Goal: Transaction & Acquisition: Book appointment/travel/reservation

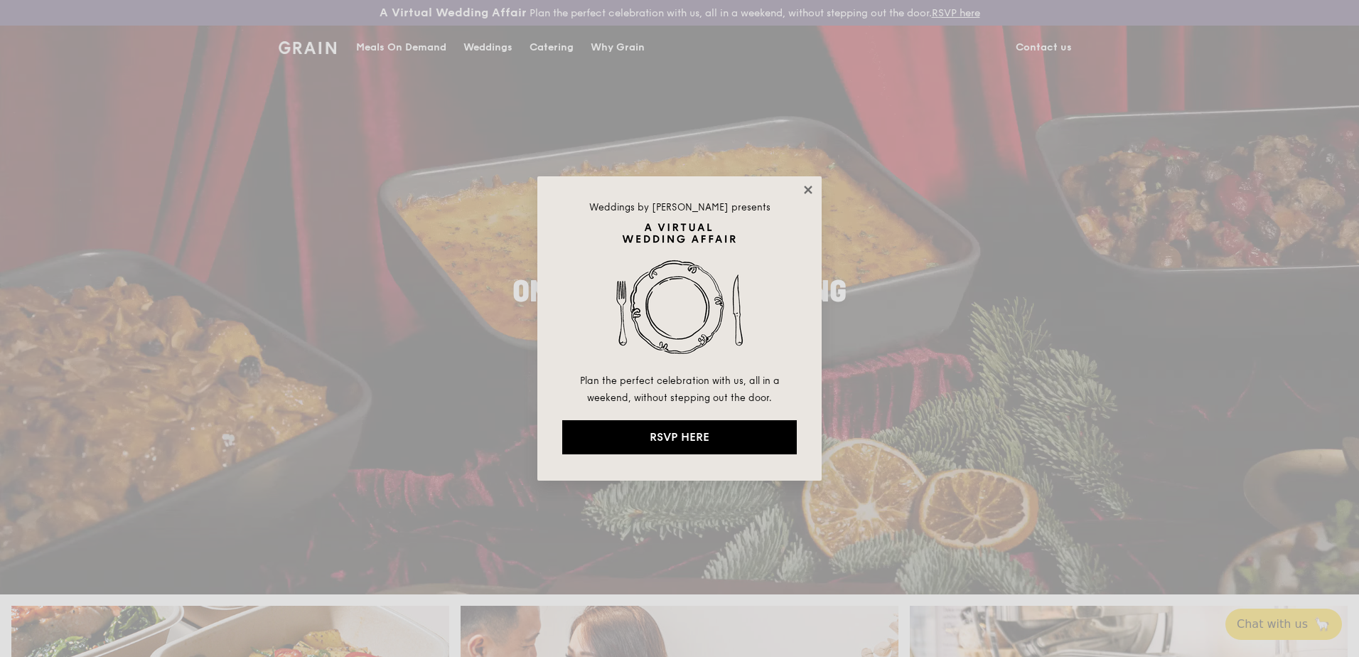
click at [811, 189] on icon at bounding box center [808, 189] width 13 height 13
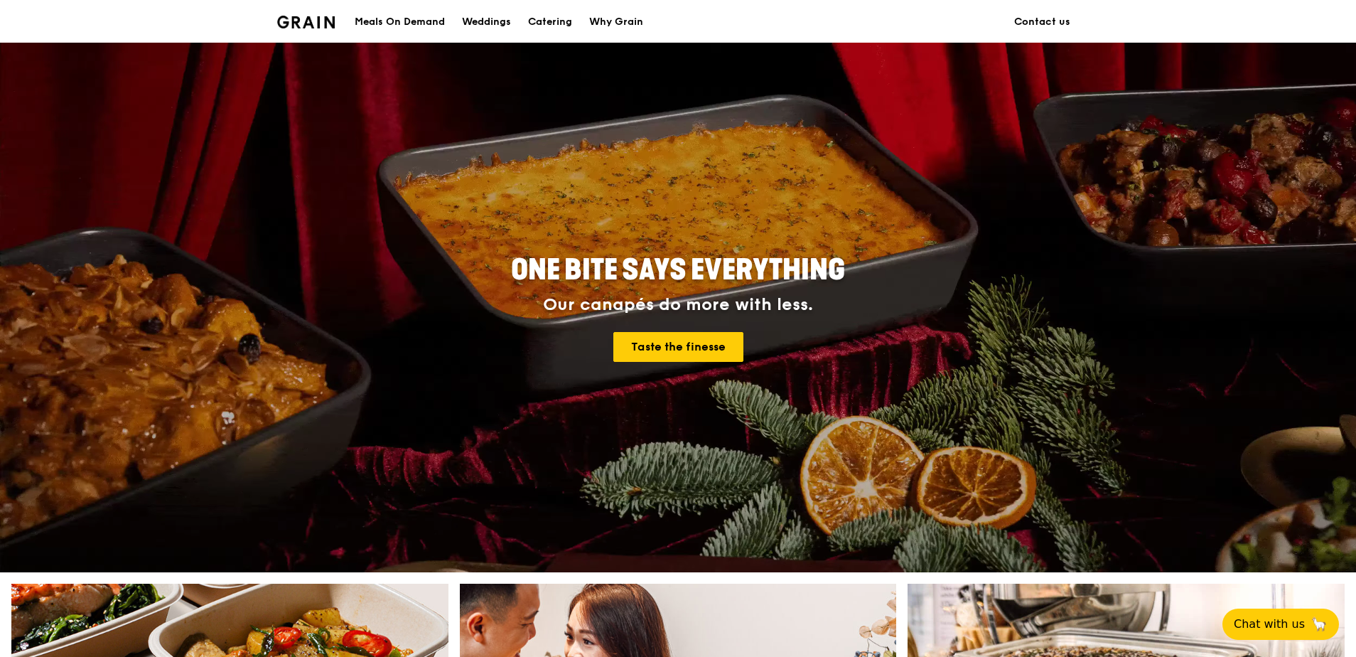
scroll to position [71, 0]
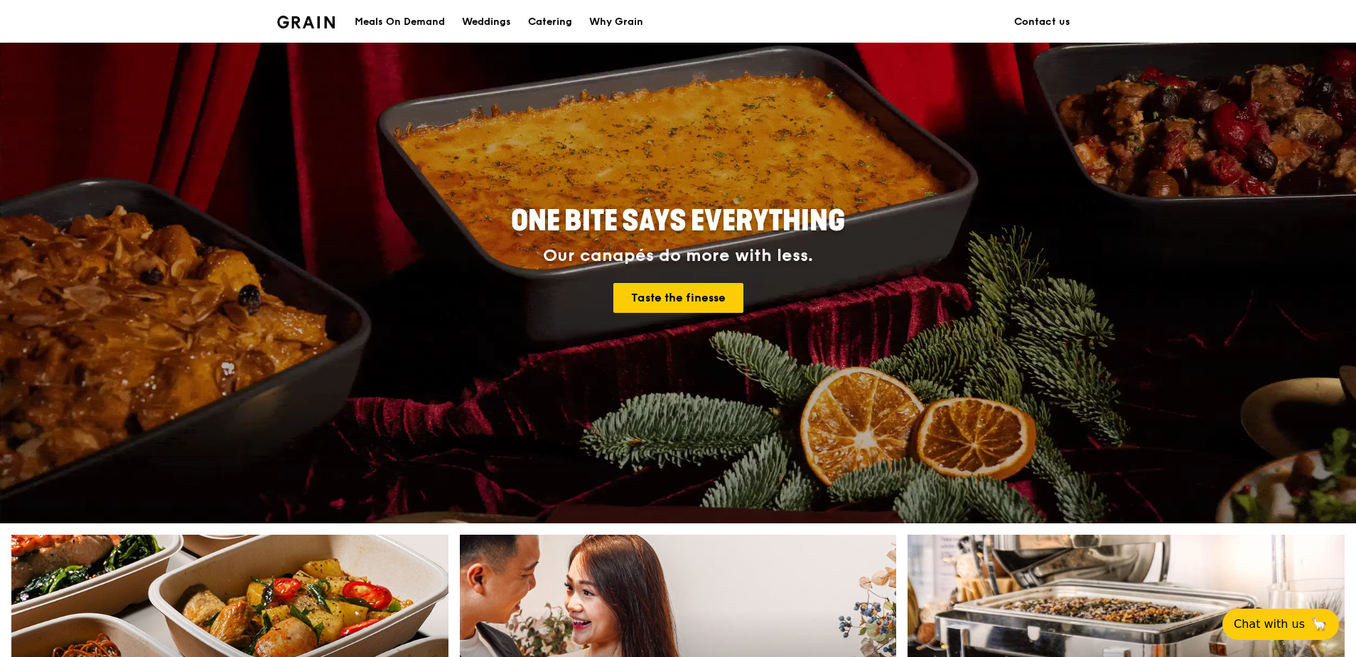
click at [545, 21] on div "Catering" at bounding box center [550, 22] width 44 height 43
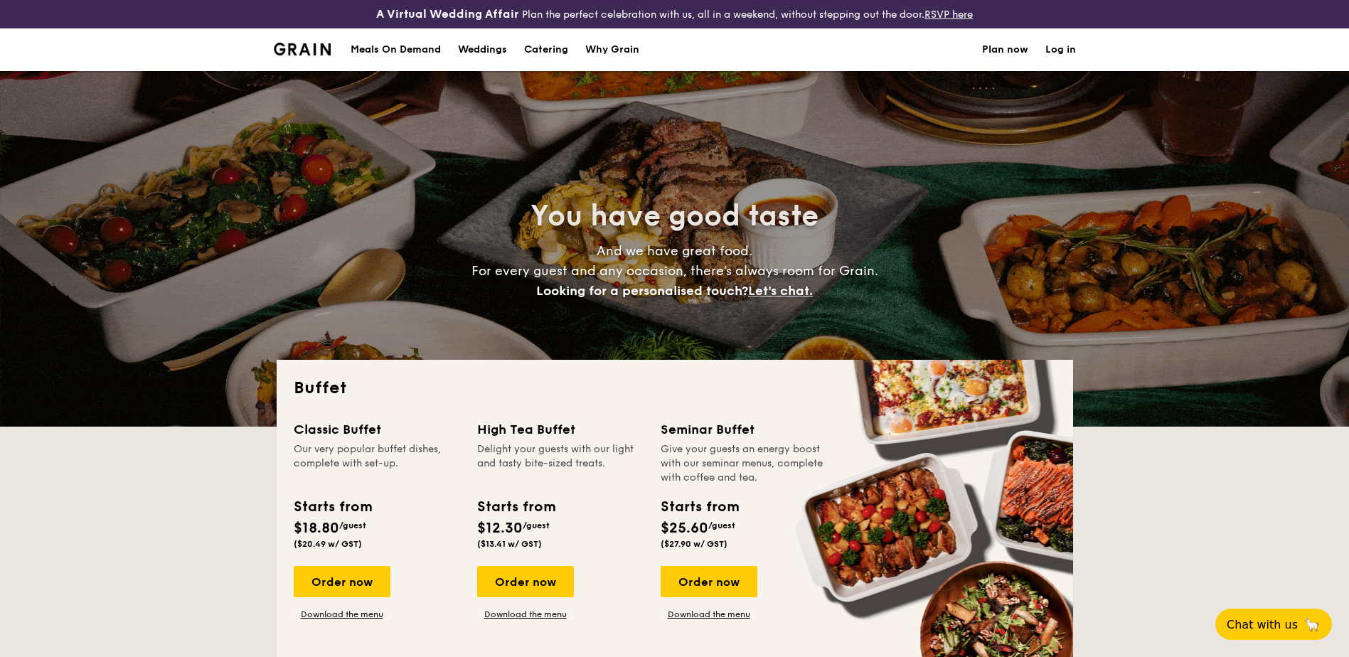
select select
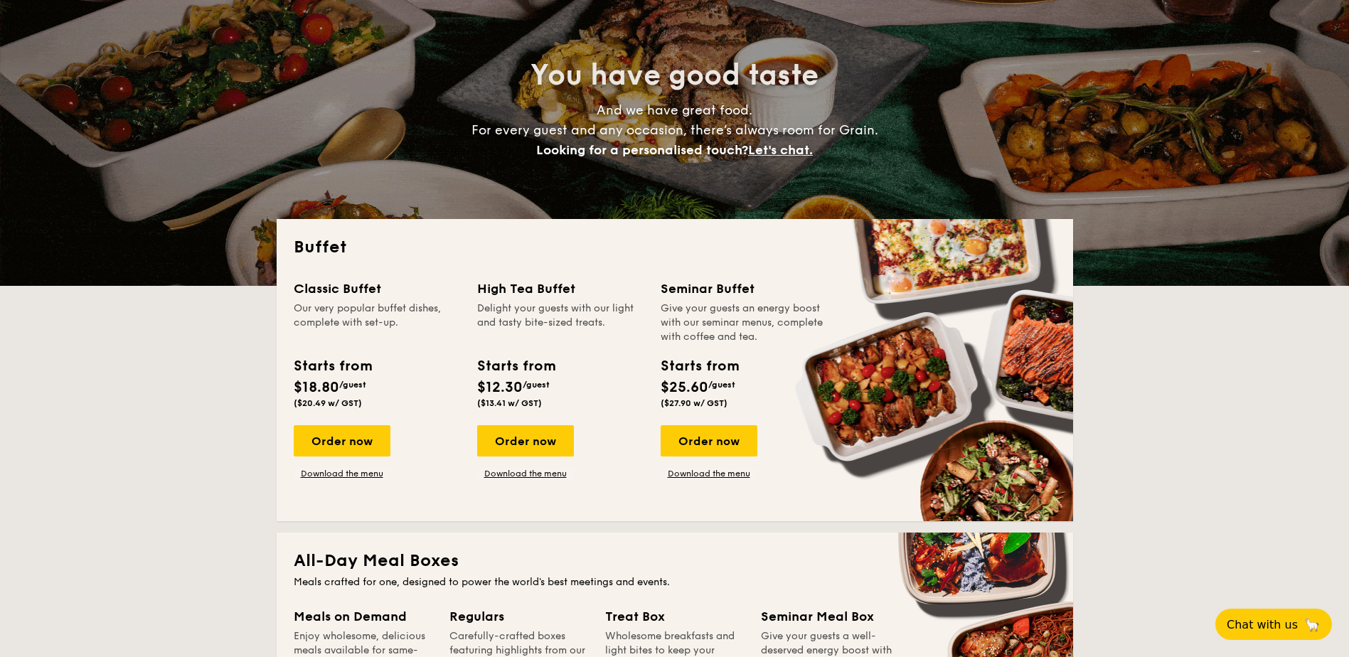
scroll to position [142, 0]
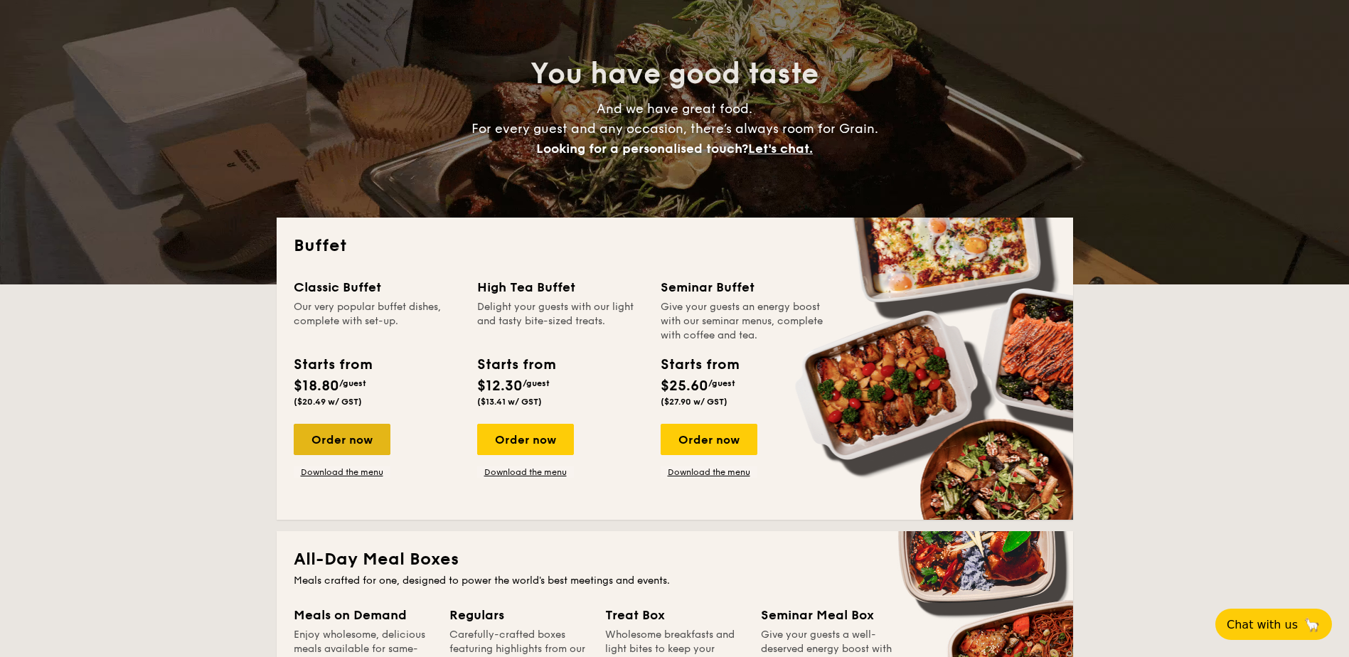
click at [335, 444] on div "Order now" at bounding box center [342, 439] width 97 height 31
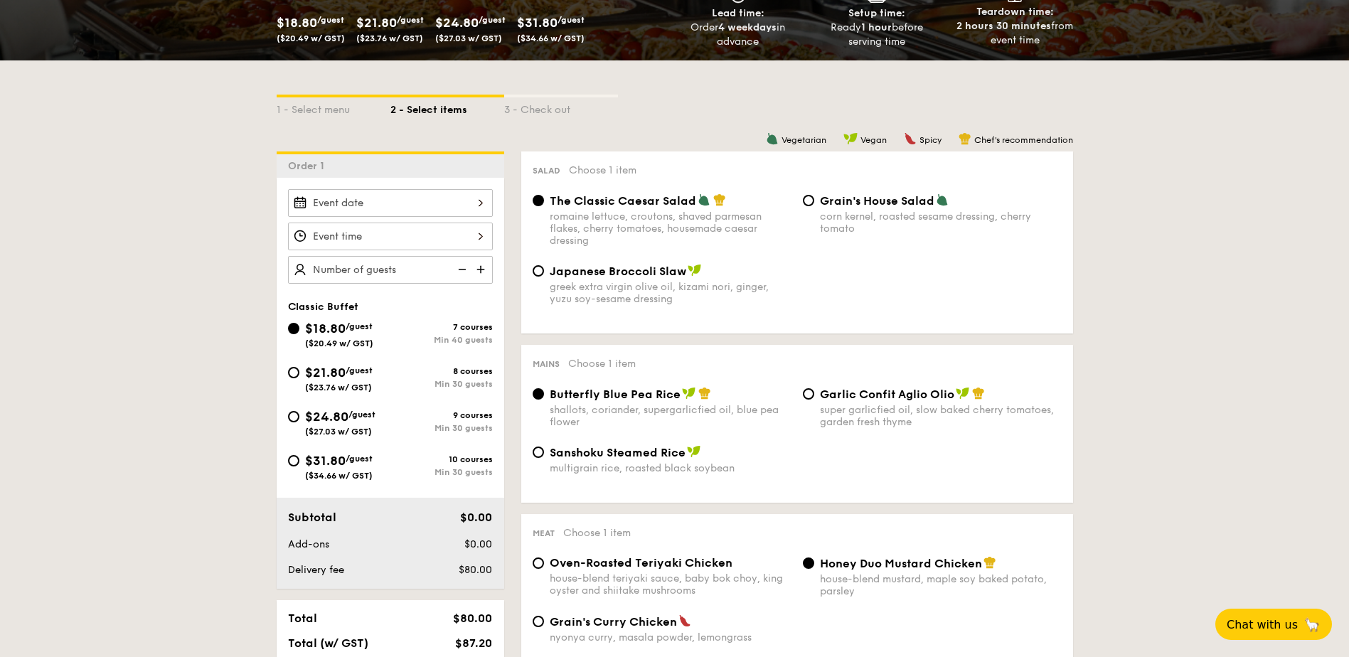
scroll to position [284, 0]
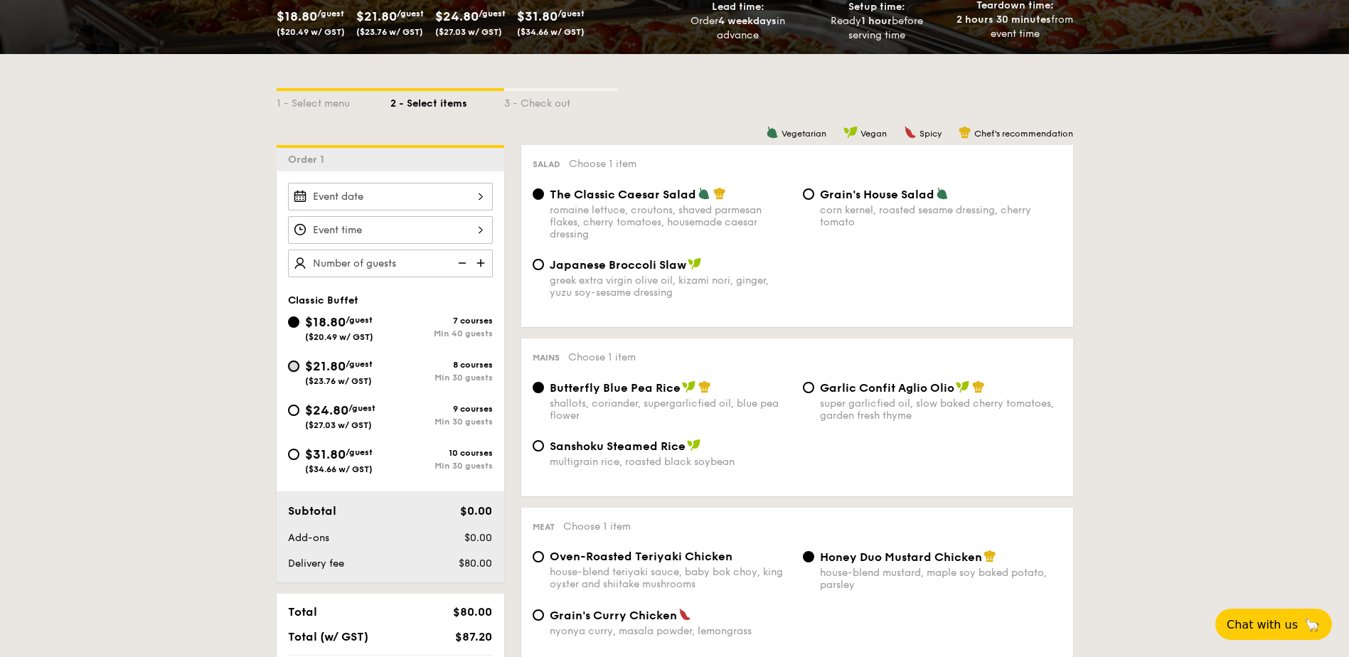
click at [292, 365] on input "$21.80 /guest ($23.76 w/ GST) 8 courses Min 30 guests" at bounding box center [293, 365] width 11 height 11
radio input "true"
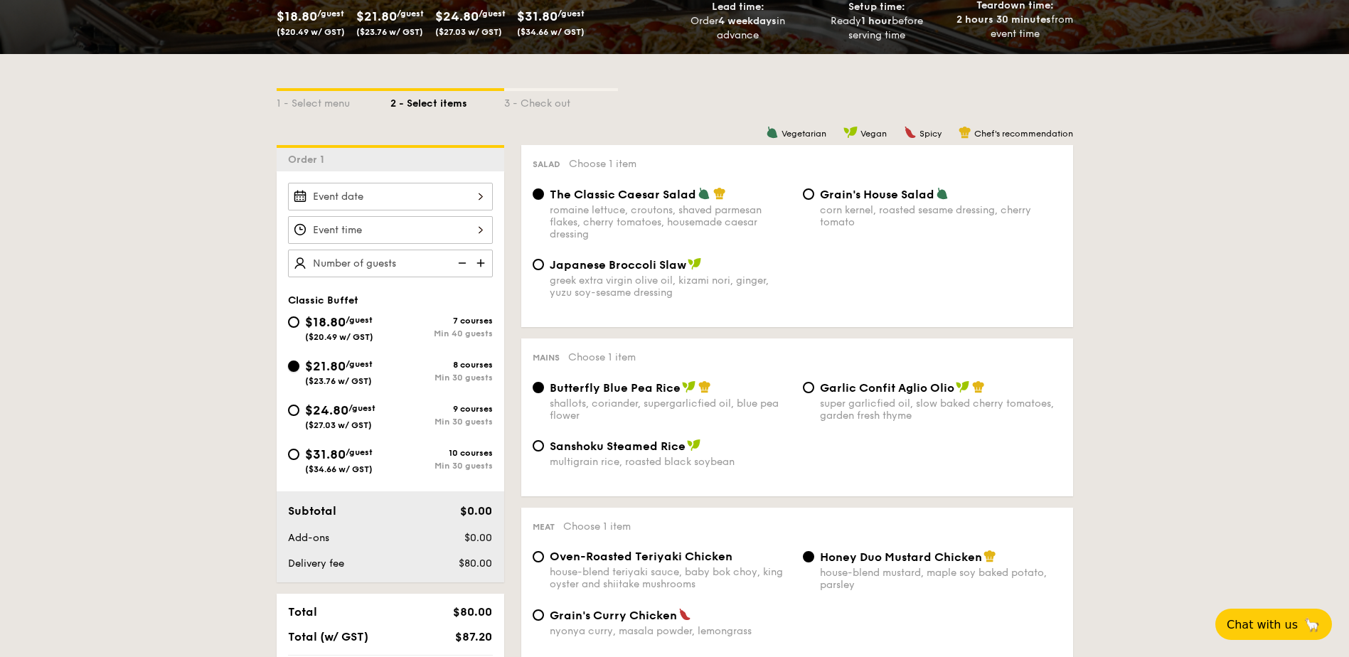
radio input "true"
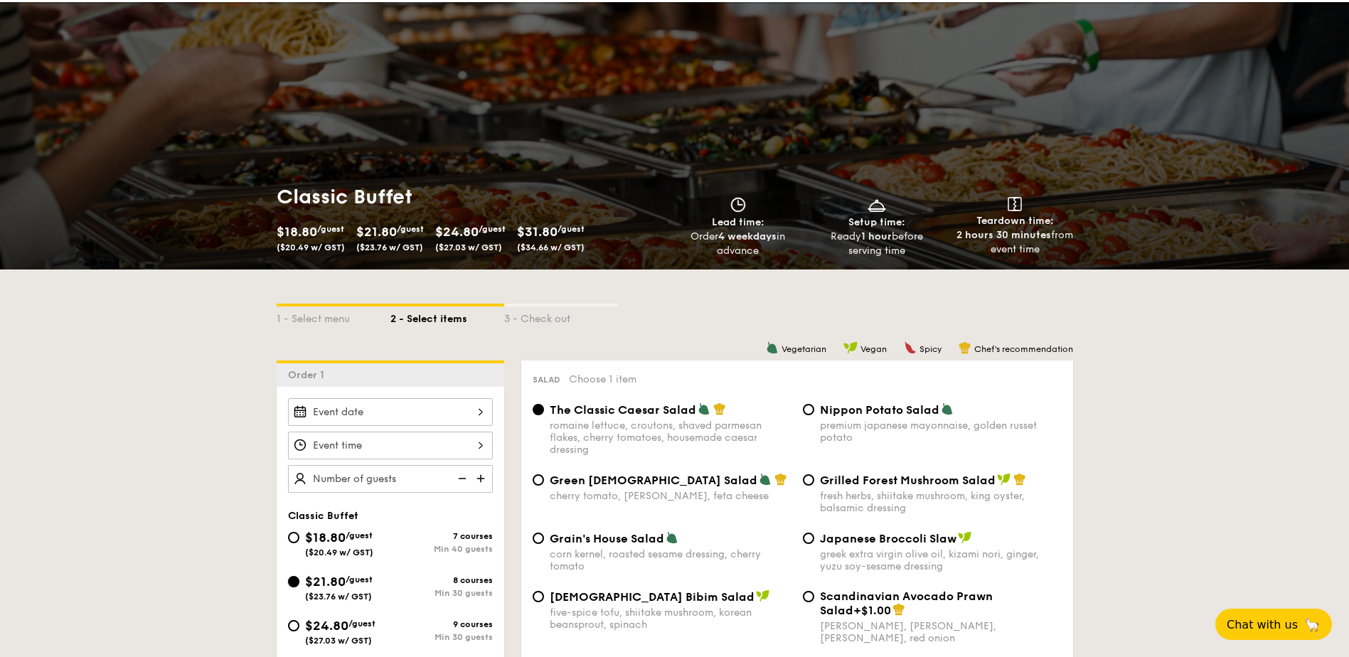
scroll to position [0, 0]
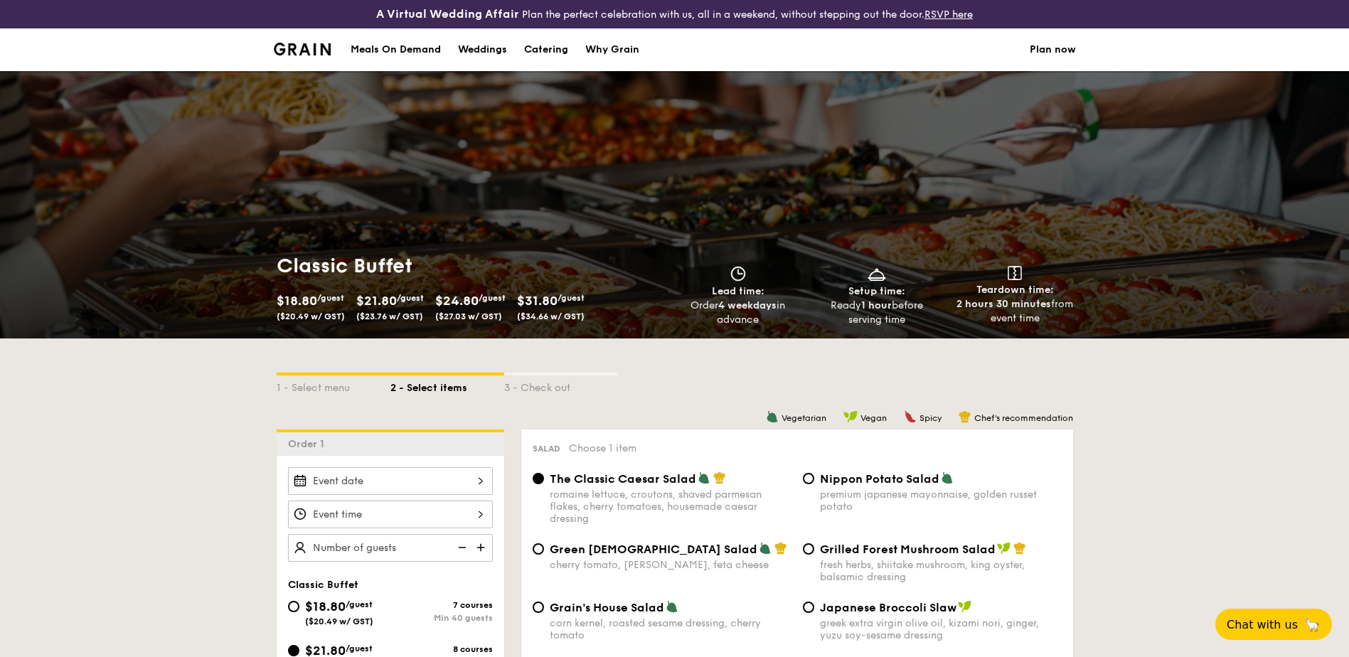
drag, startPoint x: 277, startPoint y: 269, endPoint x: 415, endPoint y: 267, distance: 137.9
click at [415, 267] on h1 "Classic Buffet" at bounding box center [473, 266] width 392 height 26
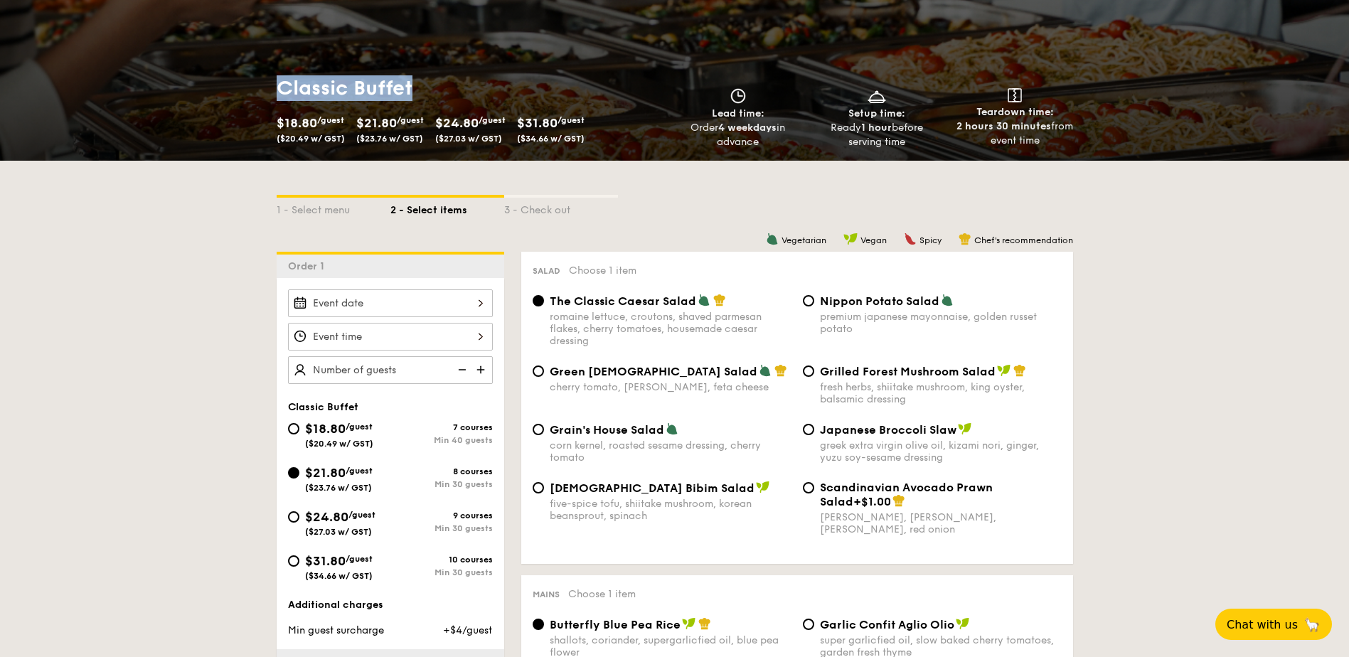
scroll to position [213, 0]
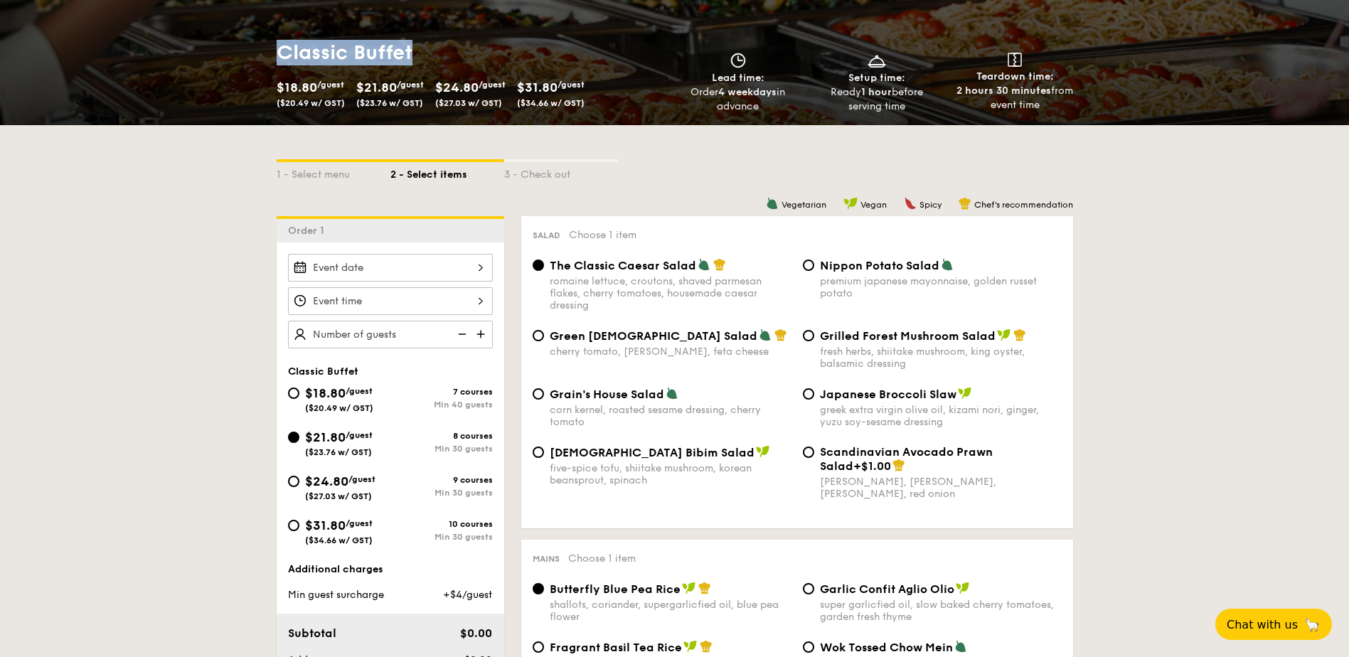
drag, startPoint x: 291, startPoint y: 371, endPoint x: 360, endPoint y: 370, distance: 69.7
click at [360, 370] on div "Classic Buffet" at bounding box center [390, 371] width 205 height 12
copy span "Classic Buffet"
click at [277, 367] on div "Classic Buffet $18.80 /guest ($20.49 w/ GST) 7 courses Min 40 guests $21.80 /gu…" at bounding box center [390, 462] width 227 height 194
click at [286, 367] on div "Classic Buffet $18.80 /guest ($20.49 w/ GST) 7 courses Min 40 guests $21.80 /gu…" at bounding box center [390, 462] width 227 height 194
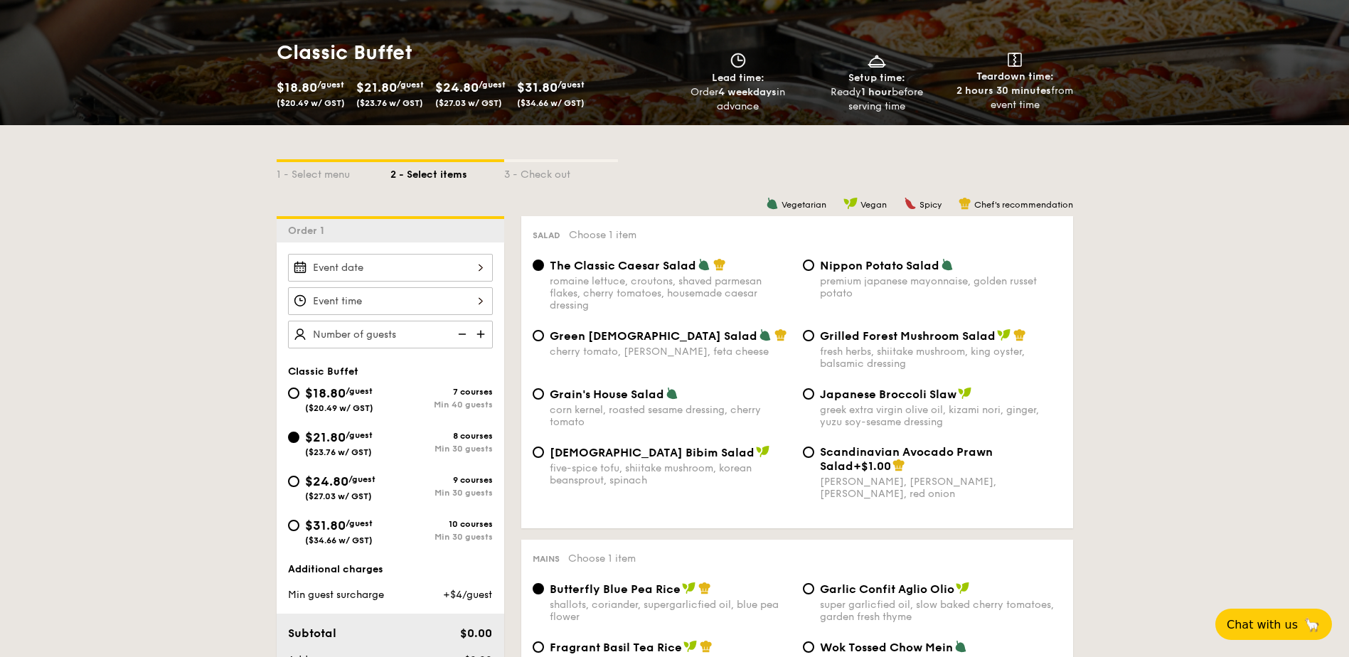
drag, startPoint x: 291, startPoint y: 369, endPoint x: 491, endPoint y: 452, distance: 216.4
click at [491, 452] on div "Classic Buffet $18.80 /guest ($20.49 w/ GST) 7 courses Min 40 guests $21.80 /gu…" at bounding box center [390, 462] width 205 height 194
click at [364, 86] on span "$21.80" at bounding box center [376, 88] width 41 height 16
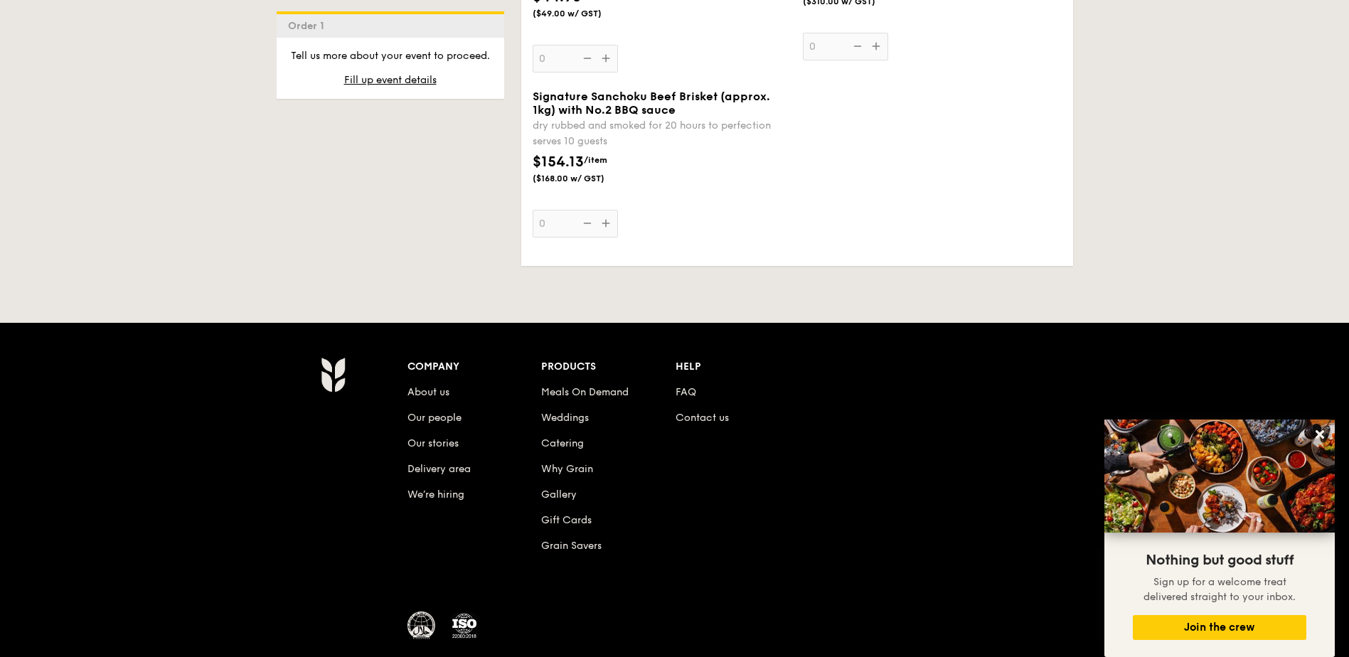
scroll to position [3327, 0]
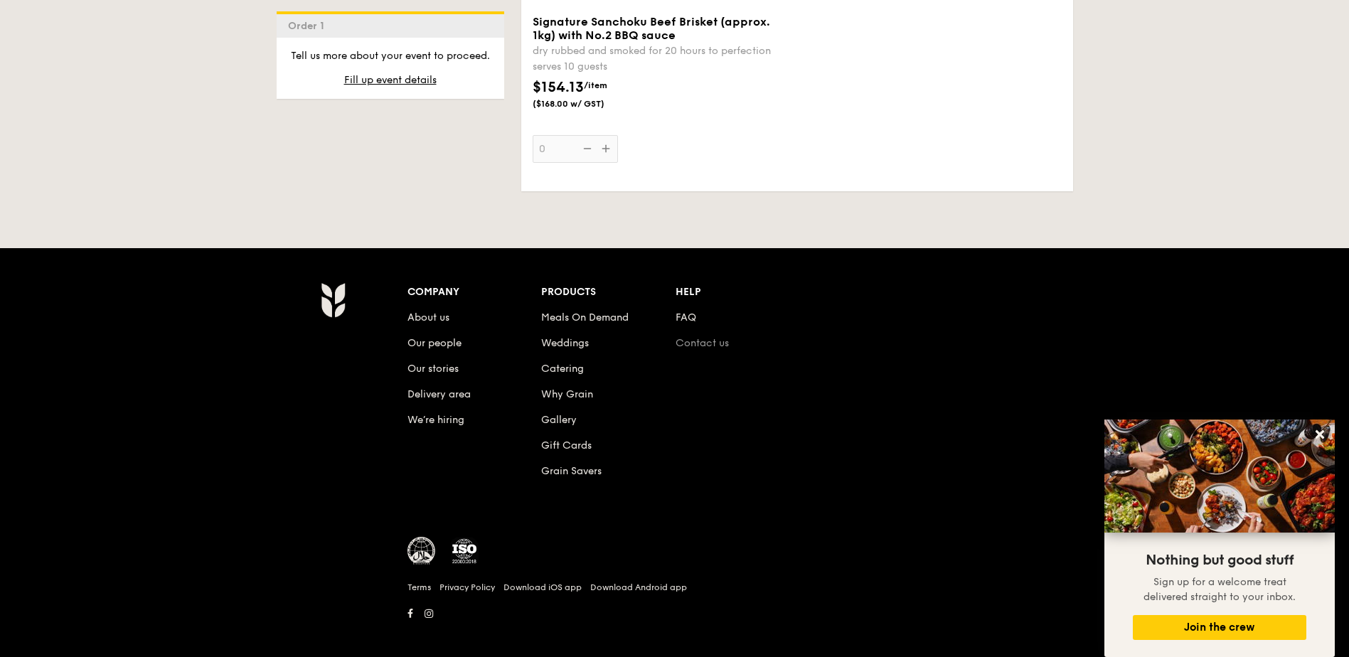
click at [712, 337] on link "Contact us" at bounding box center [701, 343] width 53 height 12
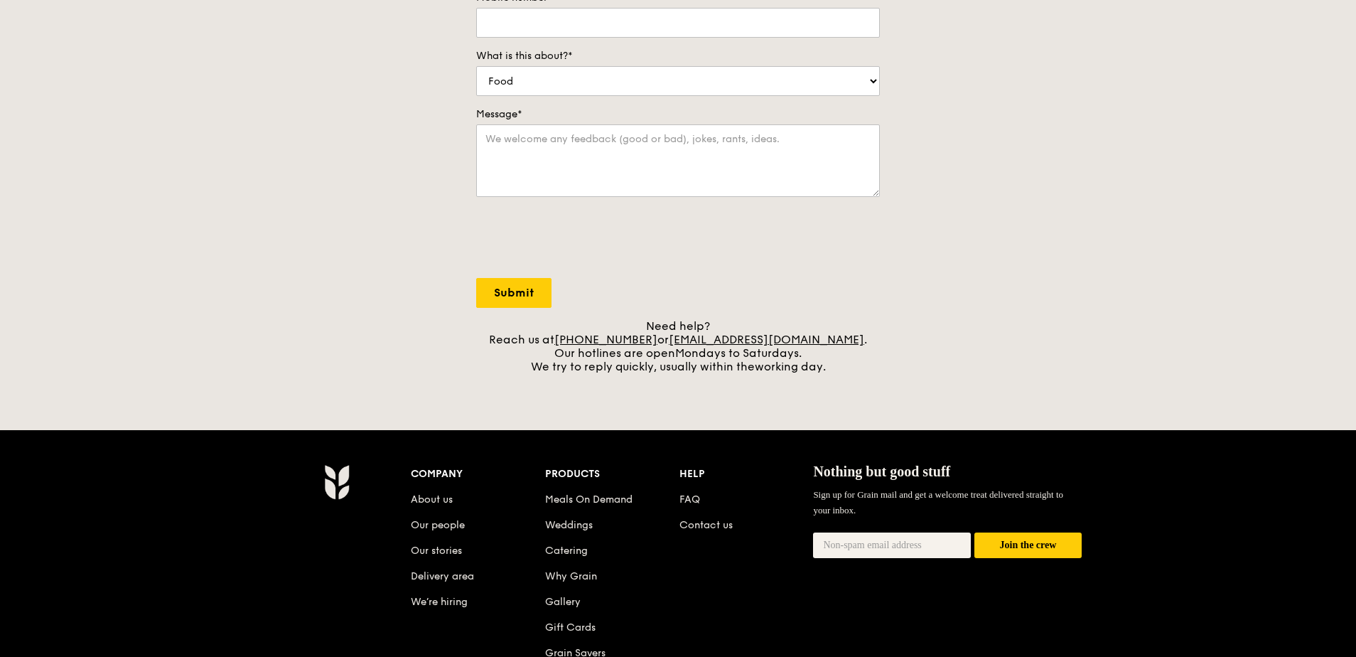
scroll to position [355, 0]
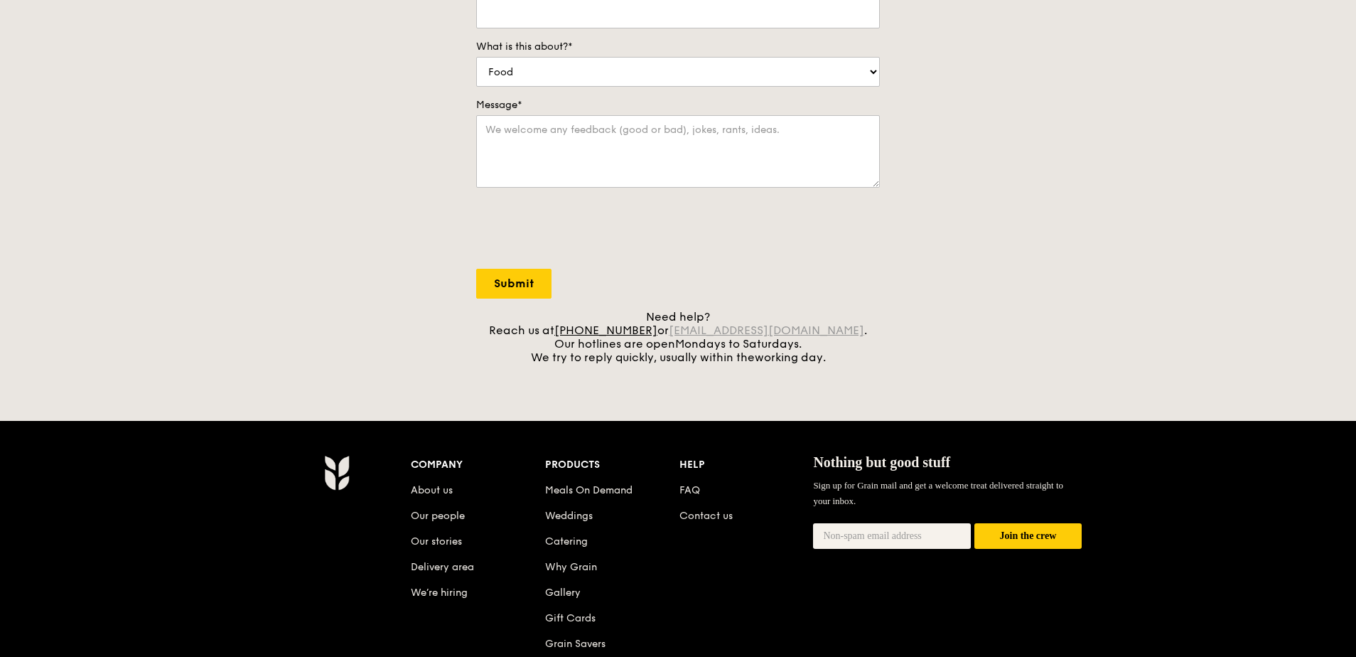
drag, startPoint x: 835, startPoint y: 331, endPoint x: 692, endPoint y: 331, distance: 142.2
click at [692, 331] on div "Need help? Reach us at [PHONE_NUMBER] or [EMAIL_ADDRESS][DOMAIN_NAME] . Our hot…" at bounding box center [678, 337] width 404 height 54
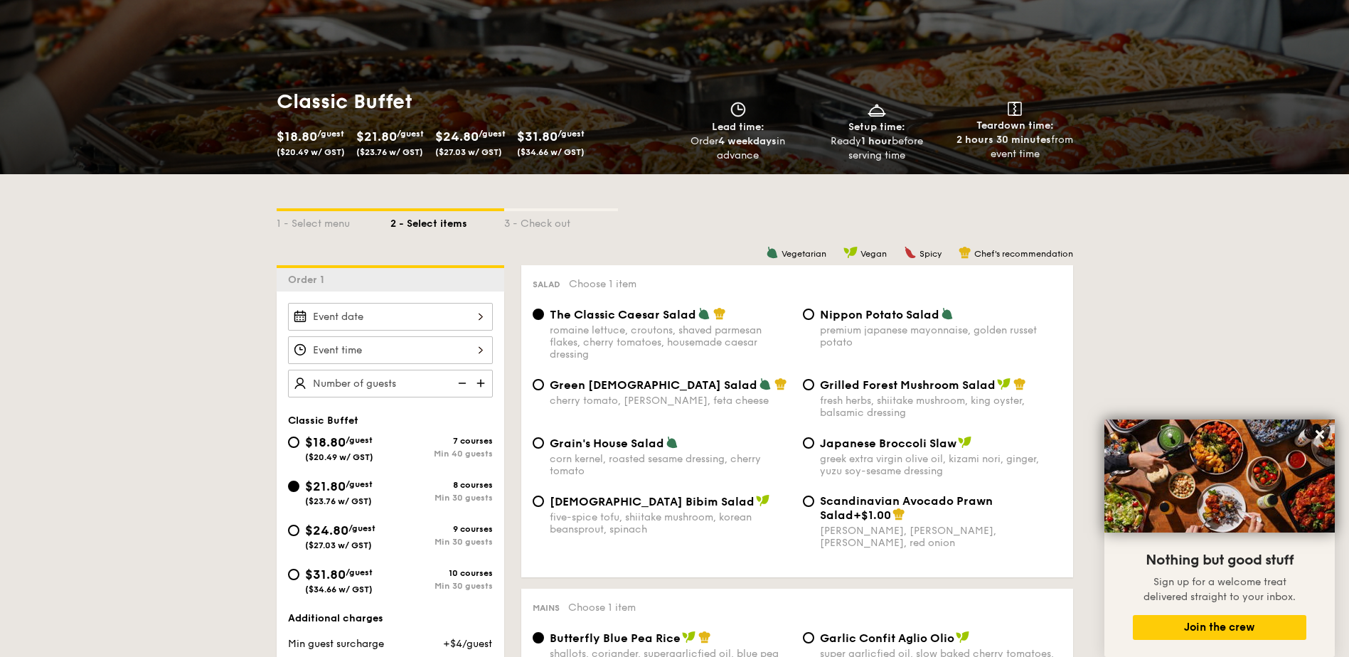
scroll to position [199, 0]
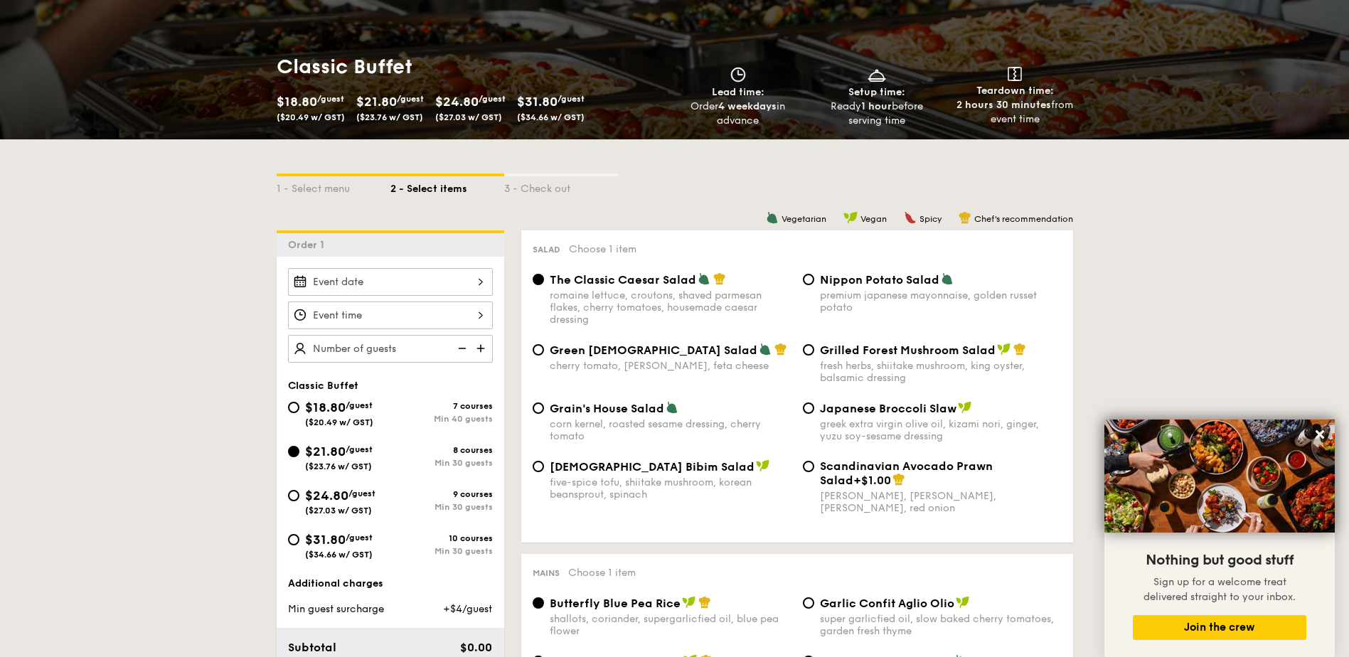
click at [481, 282] on input "Smoked Mesquite Whole Chicken brined in our in-house blend of herbs and spices,…" at bounding box center [390, 282] width 205 height 28
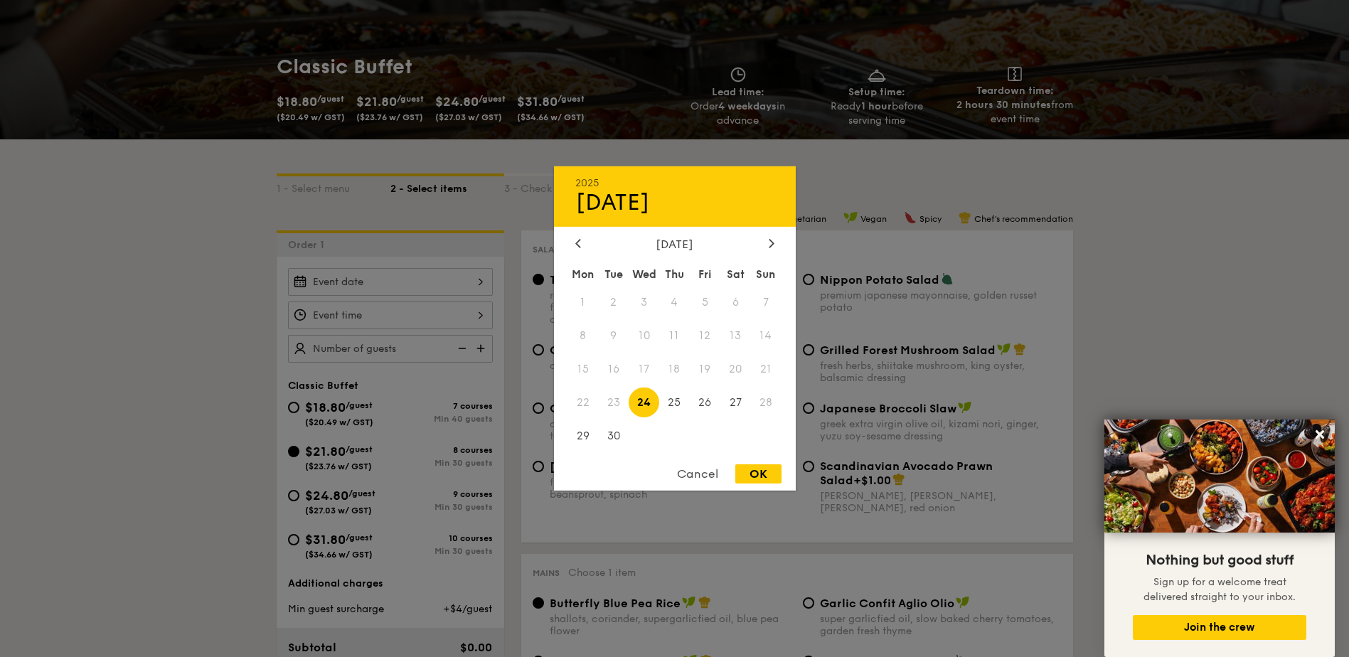
click at [638, 402] on span "24" at bounding box center [643, 402] width 31 height 31
click at [758, 474] on div "OK" at bounding box center [758, 473] width 46 height 19
type input "Sep 24, 2025"
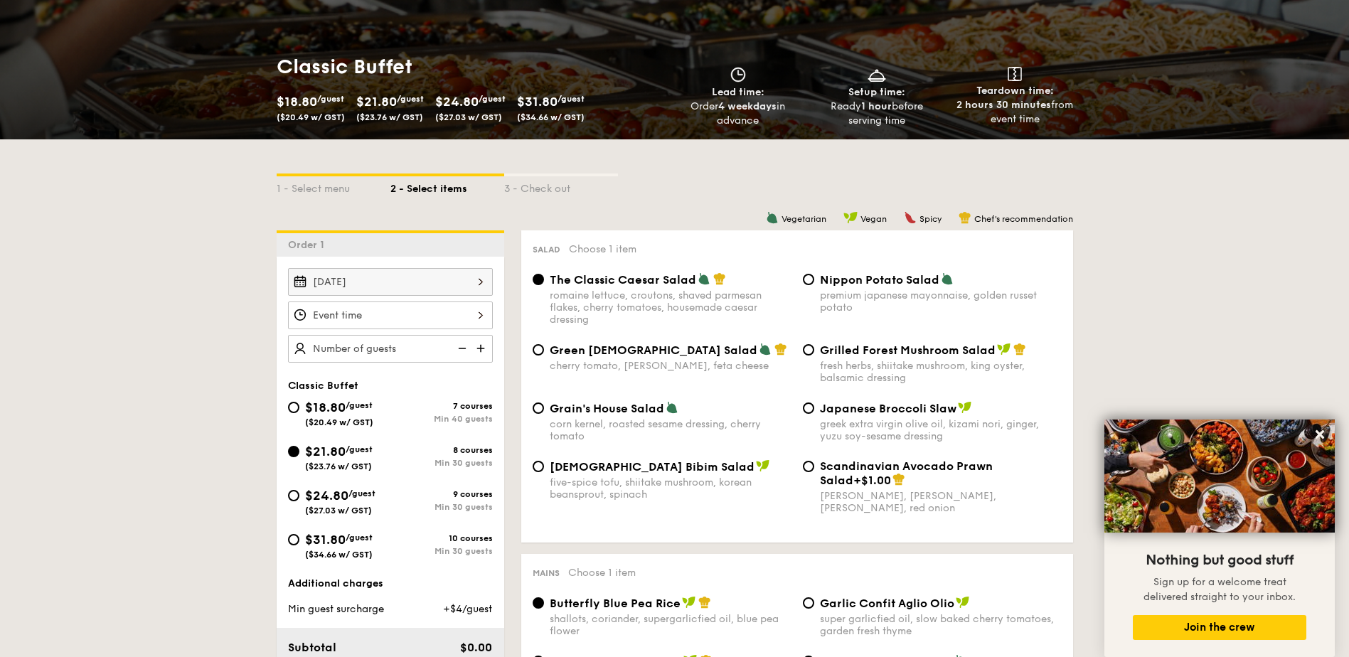
click at [461, 316] on input "Smoked Mesquite Whole Chicken brined in our in-house blend of herbs and spices,…" at bounding box center [390, 315] width 205 height 28
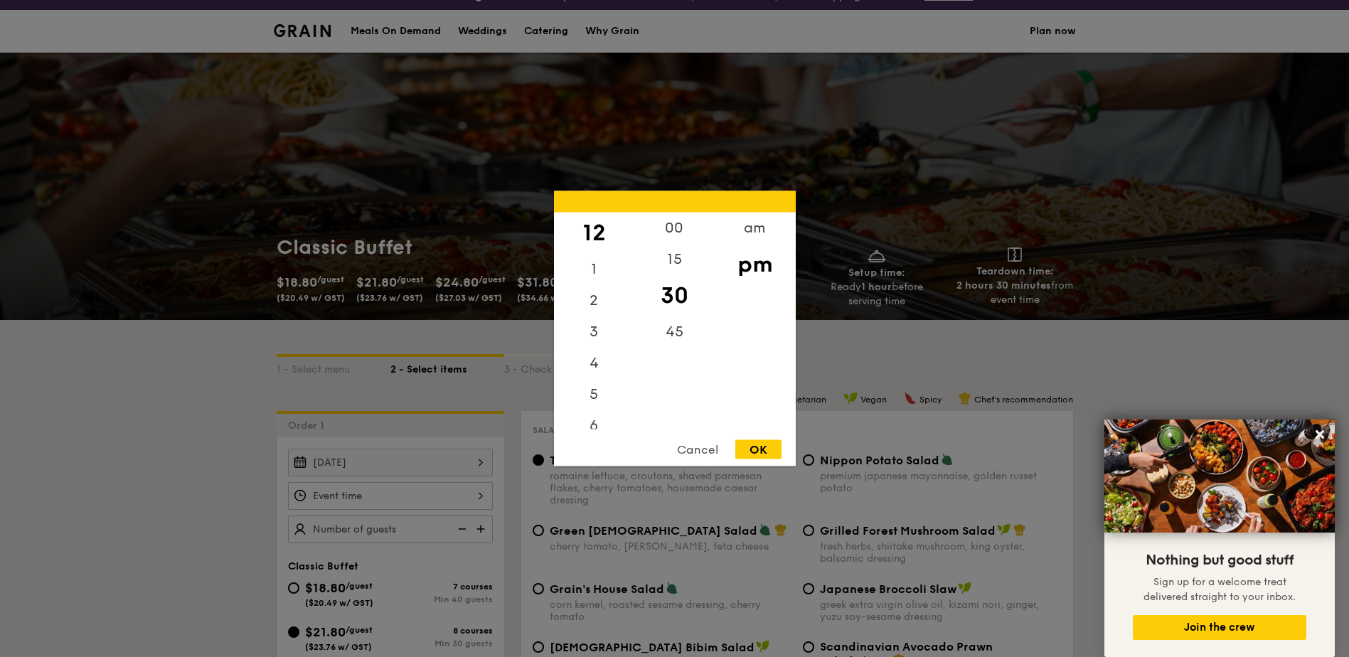
scroll to position [0, 0]
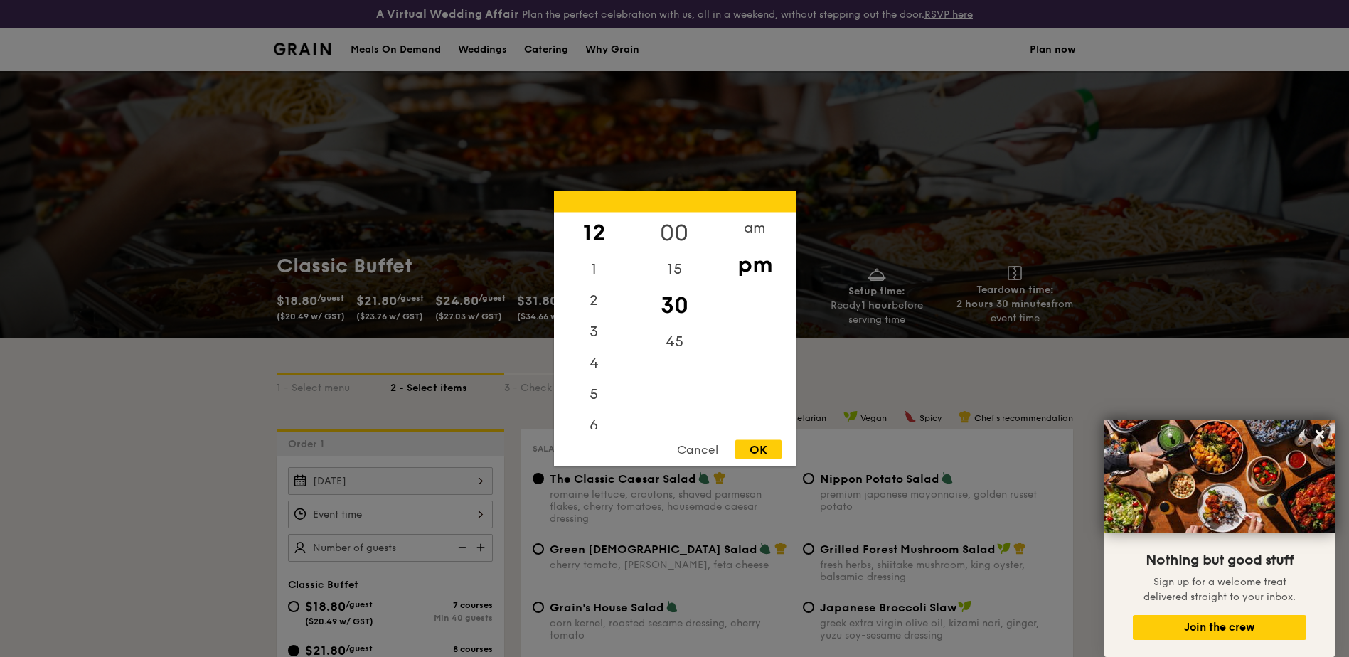
click at [680, 227] on div "00" at bounding box center [674, 233] width 80 height 41
click at [750, 260] on div "pm" at bounding box center [754, 264] width 80 height 41
click at [764, 454] on div "OK" at bounding box center [758, 449] width 46 height 19
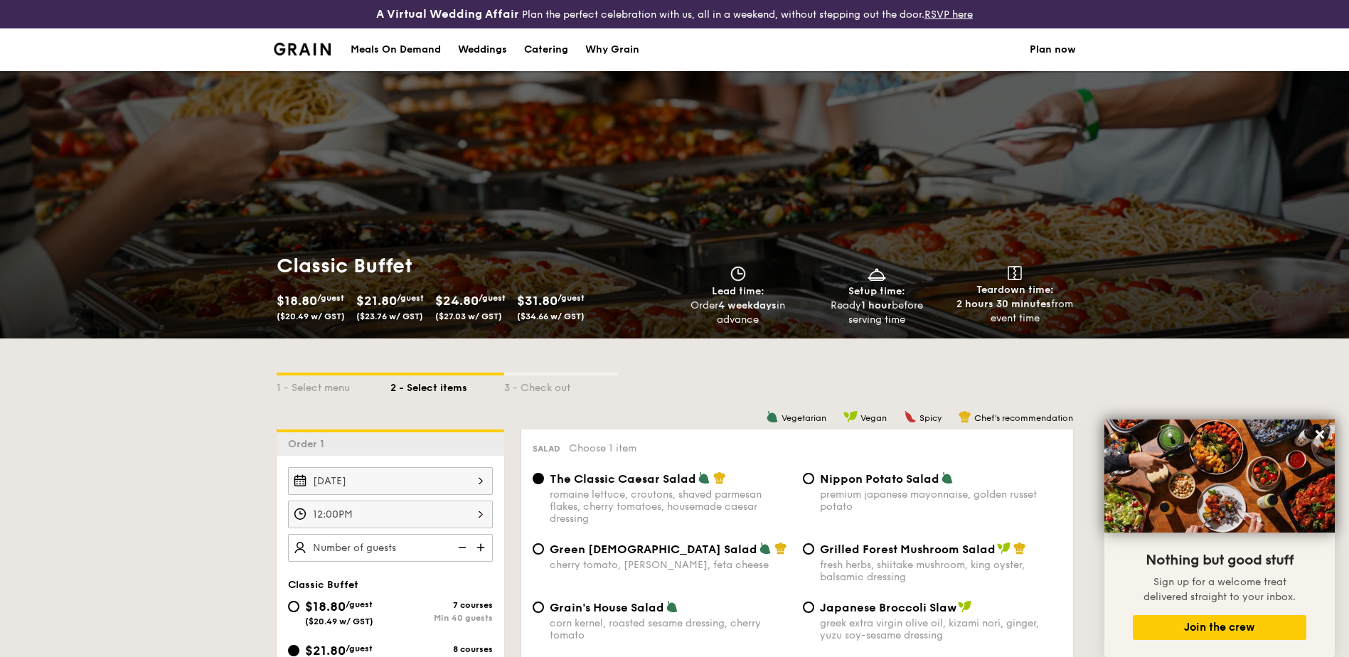
click at [472, 520] on input "12:00PM" at bounding box center [390, 514] width 205 height 28
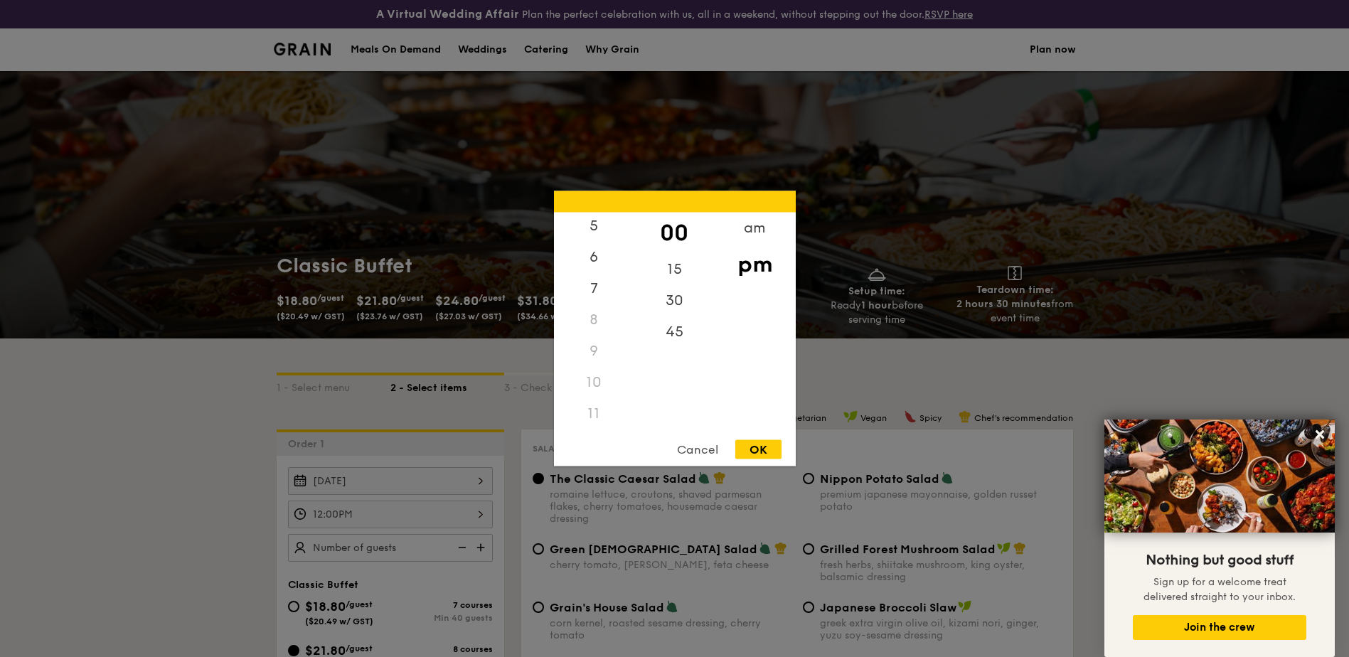
scroll to position [168, 0]
click at [599, 416] on div "11" at bounding box center [594, 413] width 80 height 31
click at [599, 394] on div "10" at bounding box center [594, 382] width 80 height 31
click at [737, 237] on div "am" at bounding box center [754, 233] width 80 height 41
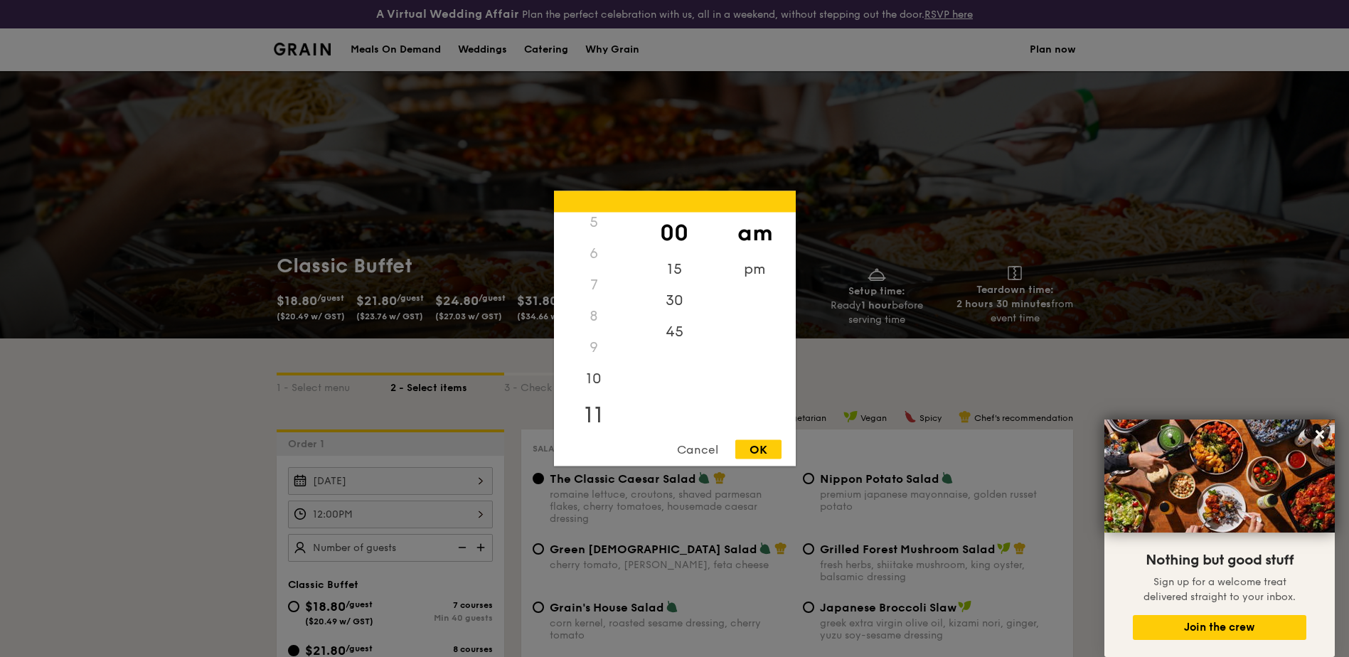
click at [593, 418] on div "11" at bounding box center [594, 415] width 80 height 41
click at [665, 329] on div "45" at bounding box center [674, 336] width 80 height 41
click at [749, 455] on div "OK" at bounding box center [758, 449] width 46 height 19
type input "11:45AM"
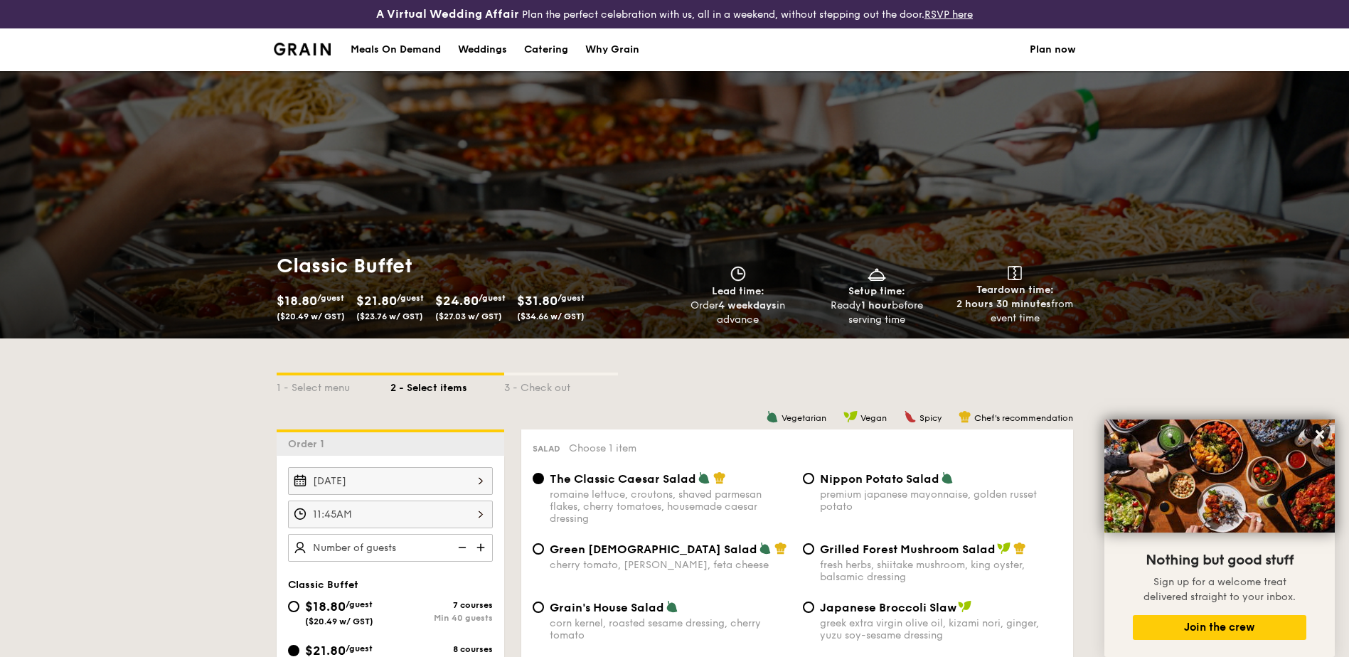
click at [474, 549] on img at bounding box center [481, 547] width 21 height 27
click at [461, 543] on img at bounding box center [460, 547] width 21 height 27
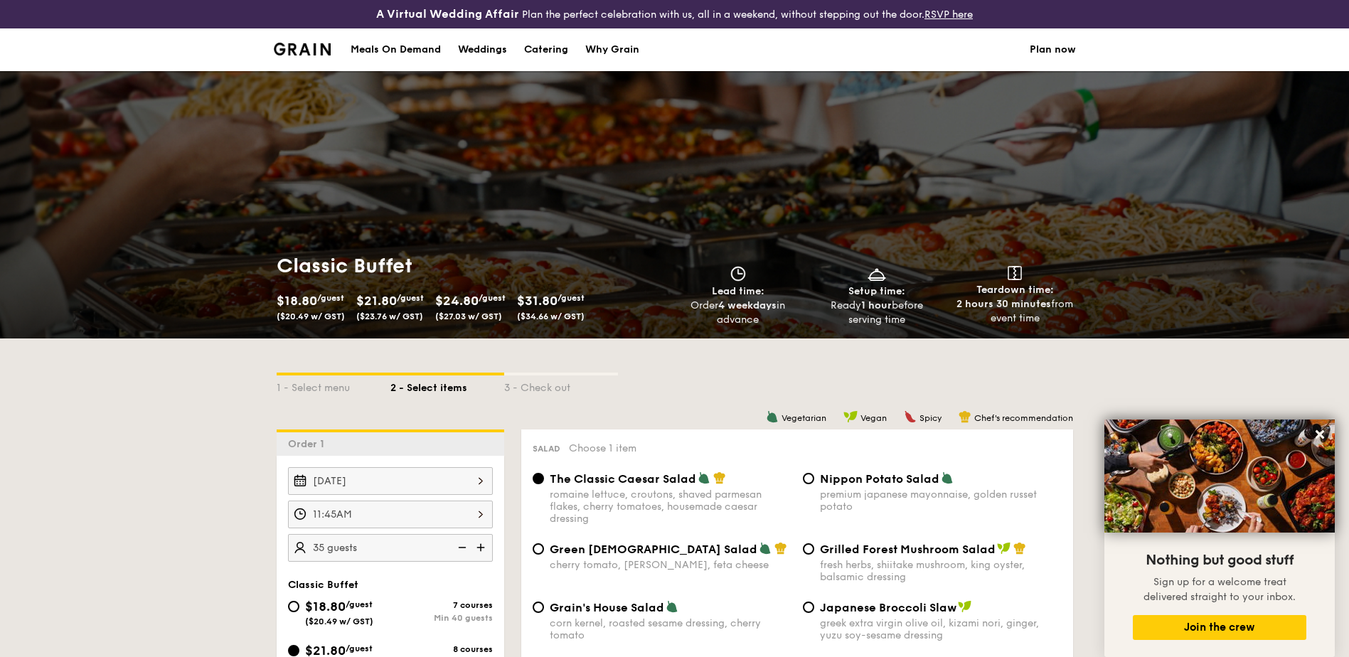
type input "30 guests"
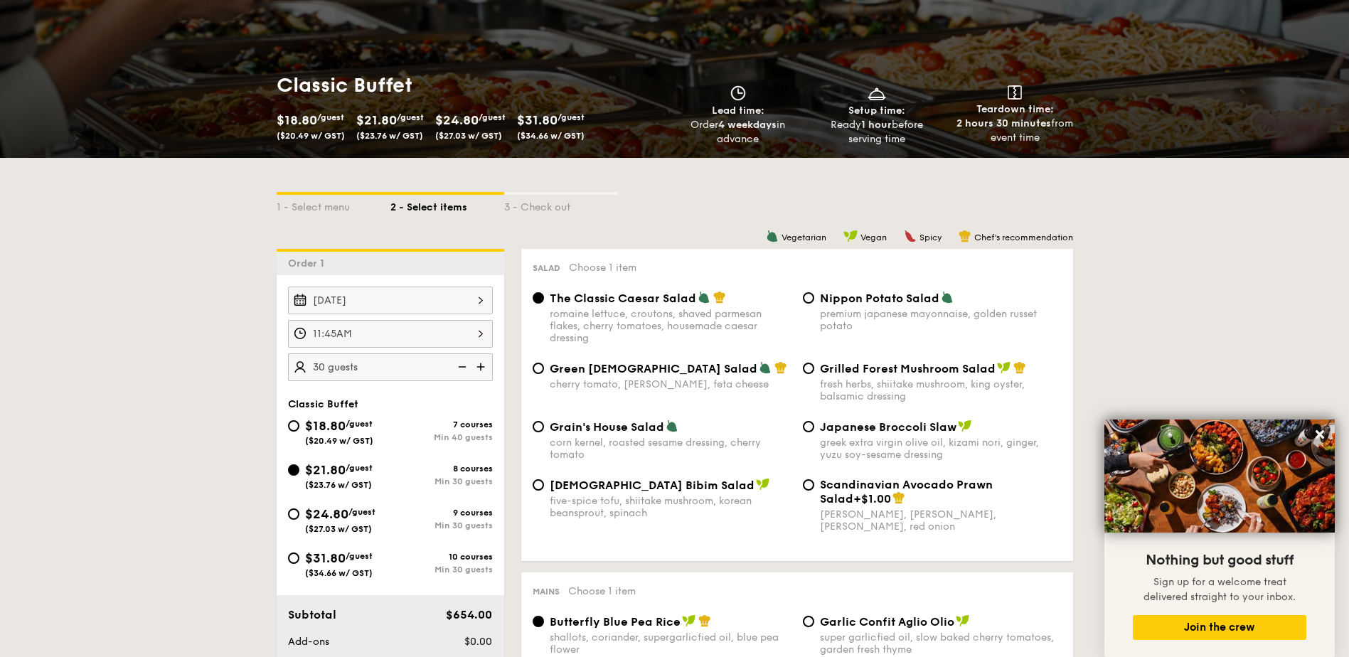
scroll to position [213, 0]
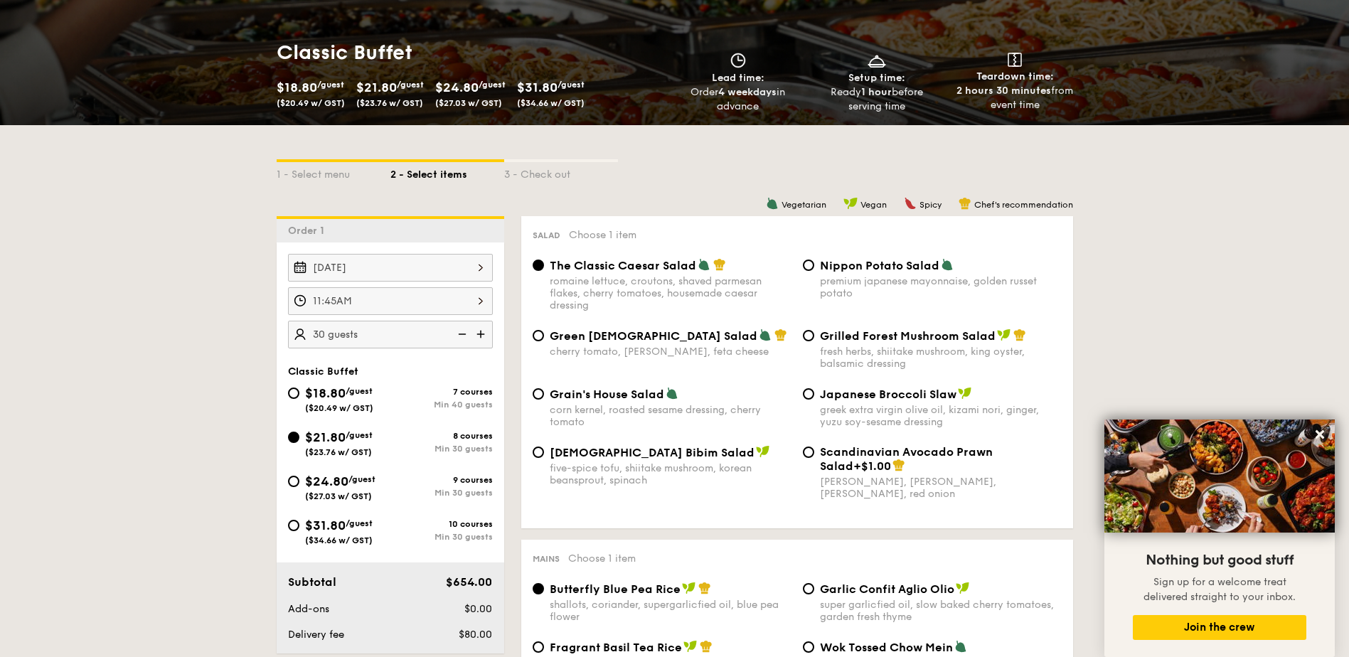
click at [343, 402] on div "$18.80 /guest ($20.49 w/ GST)" at bounding box center [339, 398] width 68 height 30
click at [299, 399] on input "$18.80 /guest ($20.49 w/ GST) 7 courses Min 40 guests" at bounding box center [293, 392] width 11 height 11
radio input "true"
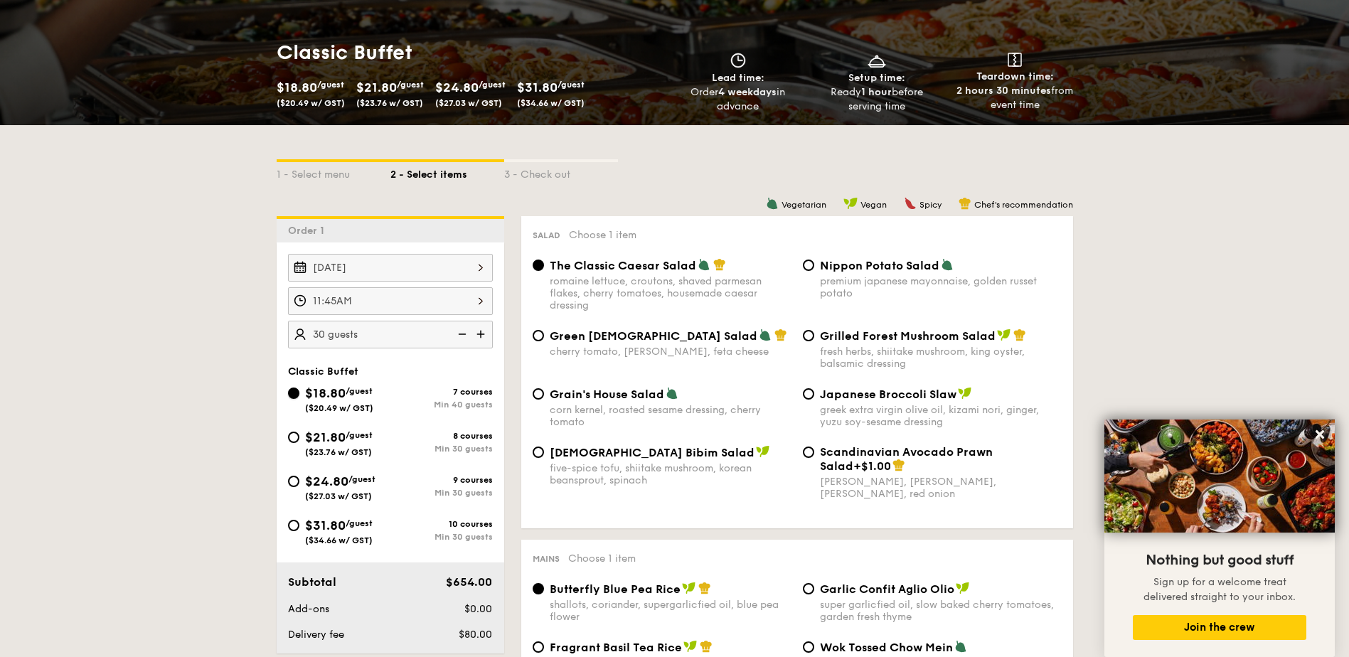
radio input "true"
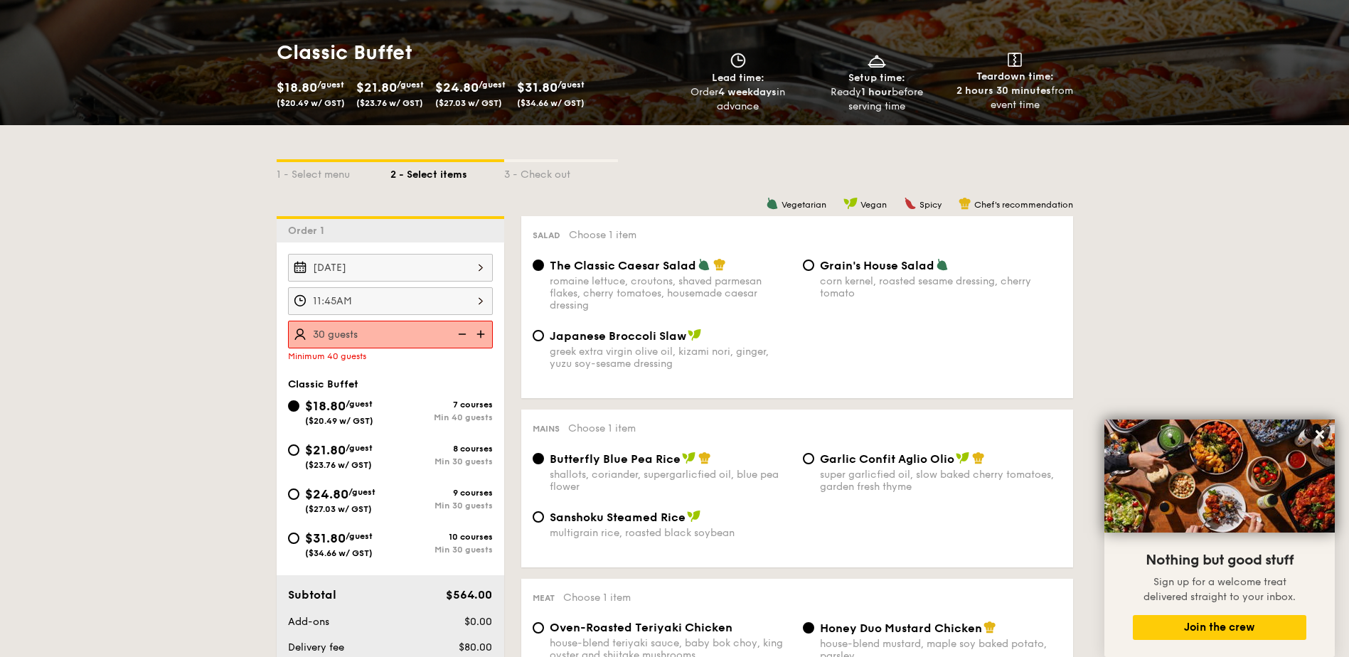
click at [361, 443] on span "/guest" at bounding box center [358, 448] width 27 height 10
click at [299, 444] on input "$21.80 /guest ($23.76 w/ GST) 8 courses Min 30 guests" at bounding box center [293, 449] width 11 height 11
radio input "true"
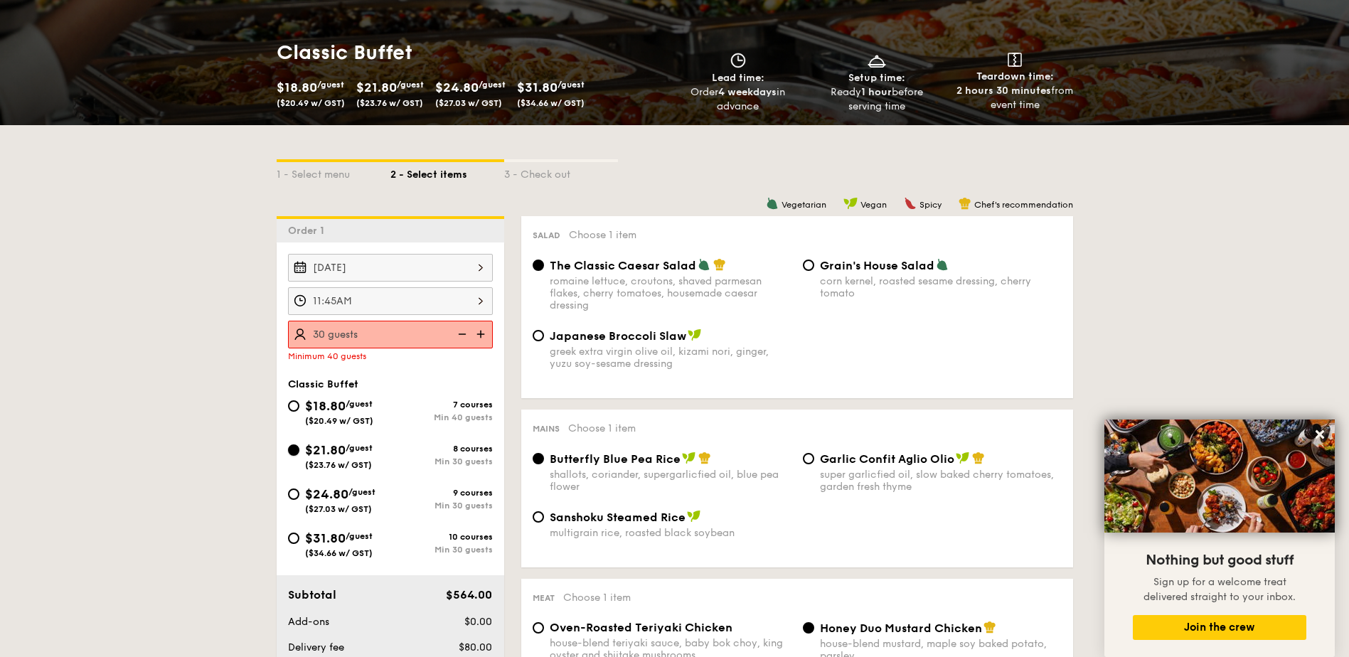
radio input "true"
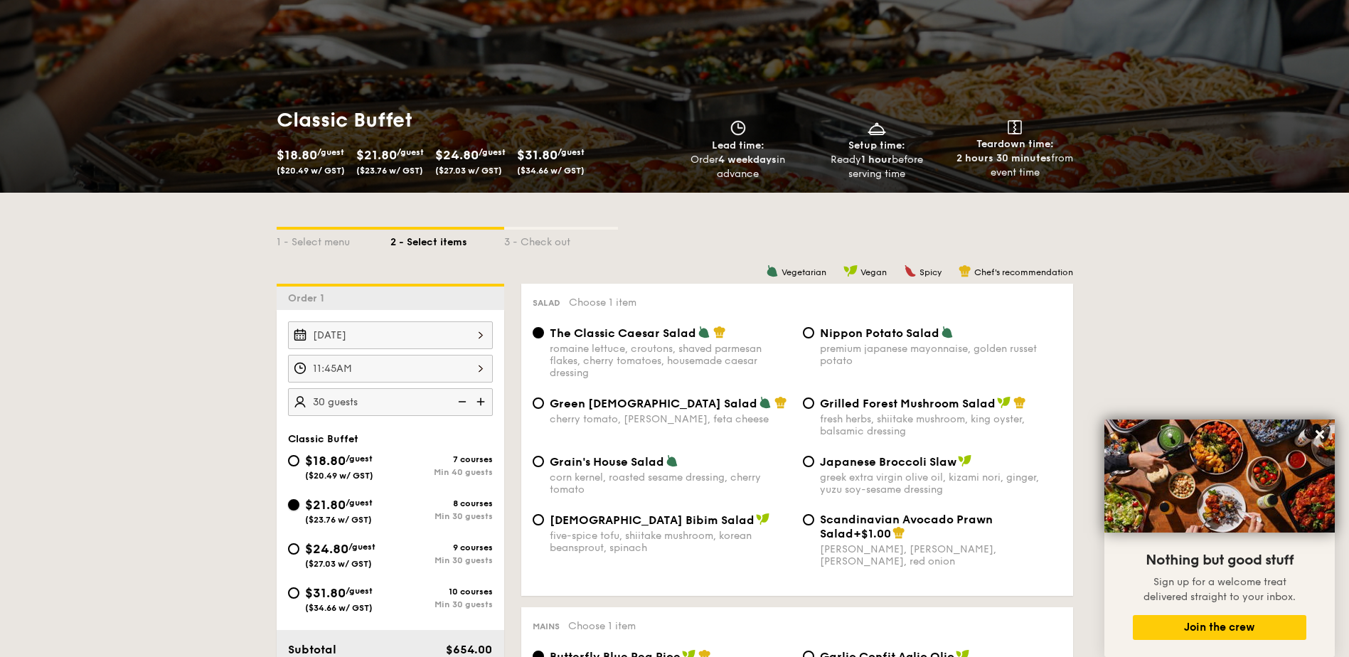
scroll to position [0, 0]
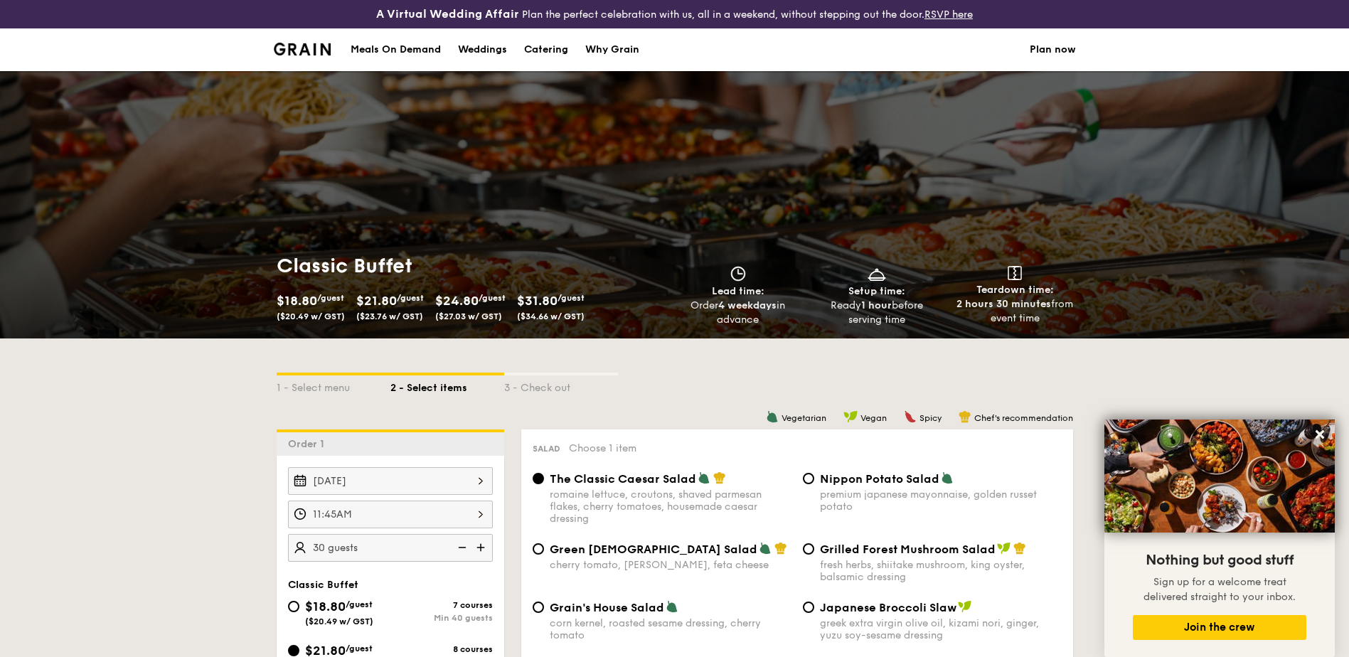
click at [542, 50] on div "Catering" at bounding box center [546, 49] width 44 height 43
select select
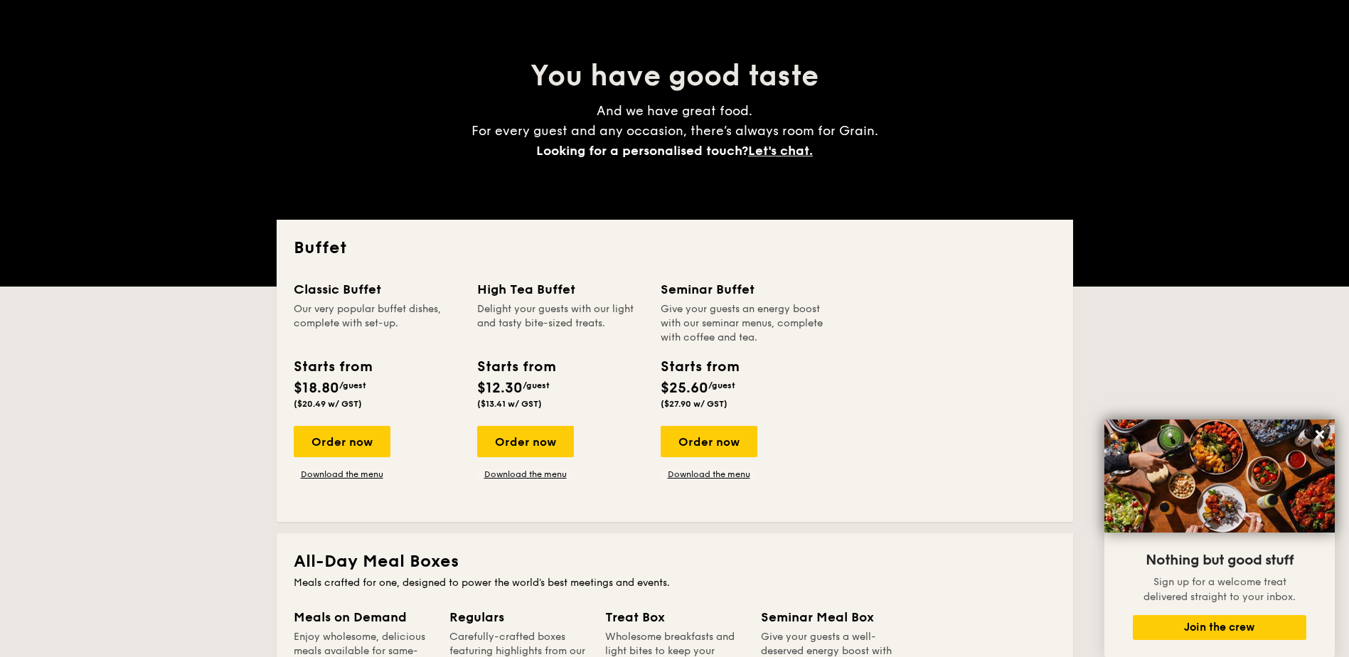
scroll to position [142, 0]
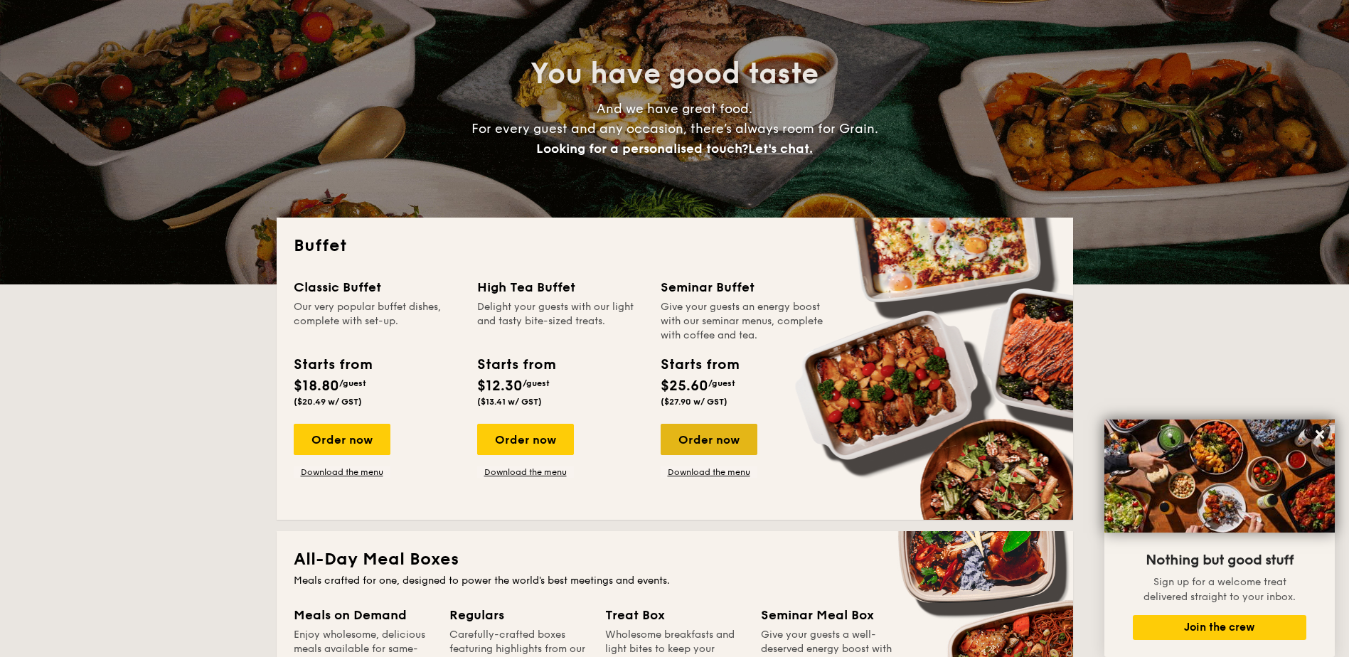
click at [732, 444] on div "Order now" at bounding box center [708, 439] width 97 height 31
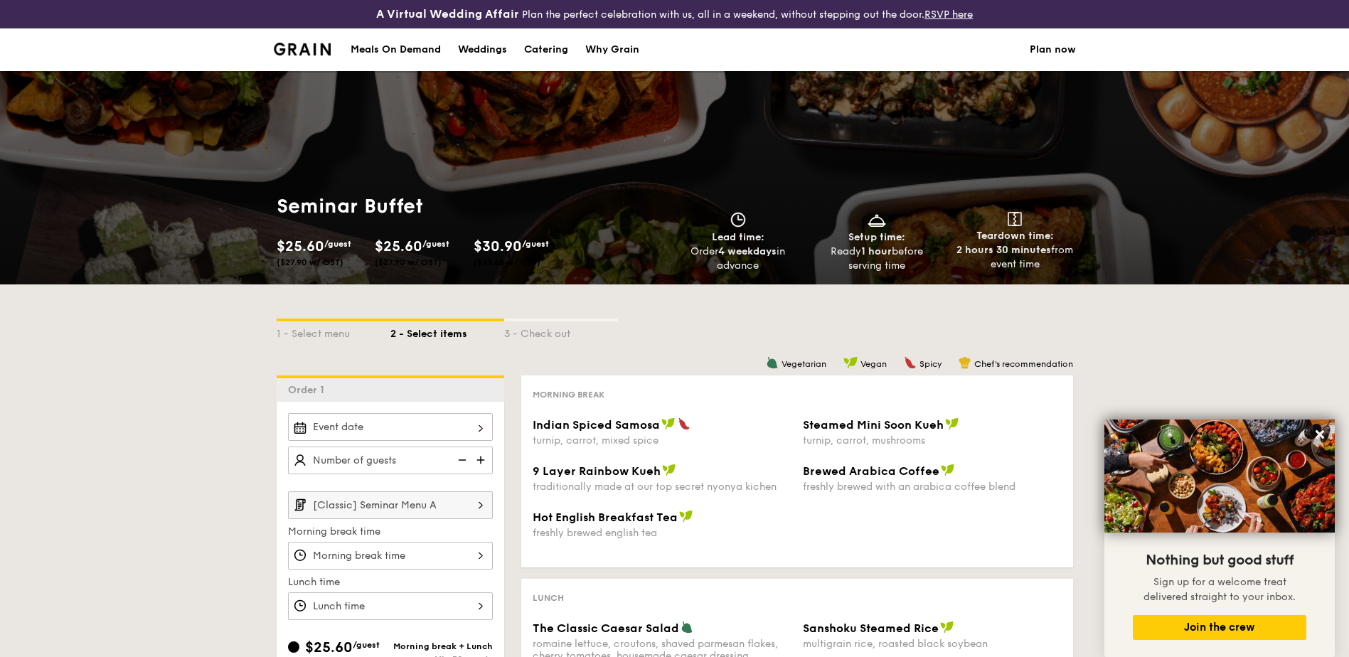
click at [617, 39] on div "Why Grain" at bounding box center [612, 49] width 54 height 43
click at [613, 46] on div "Why Grain" at bounding box center [612, 49] width 54 height 43
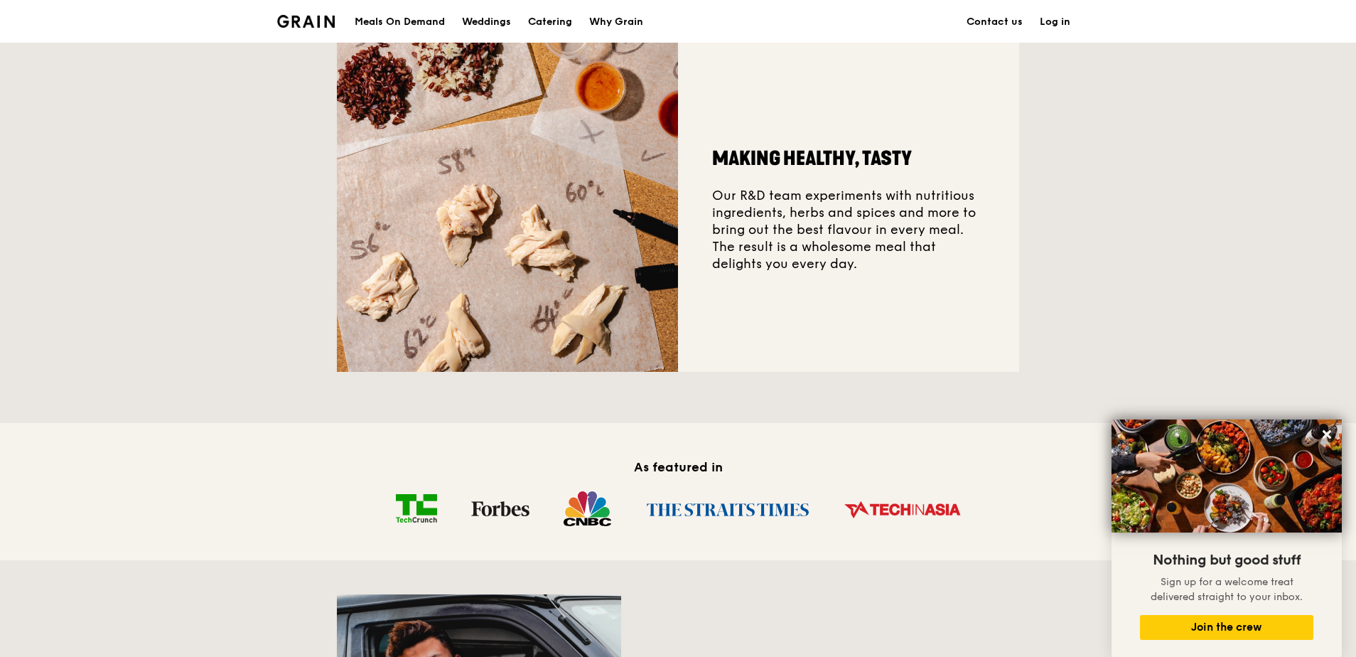
scroll to position [355, 0]
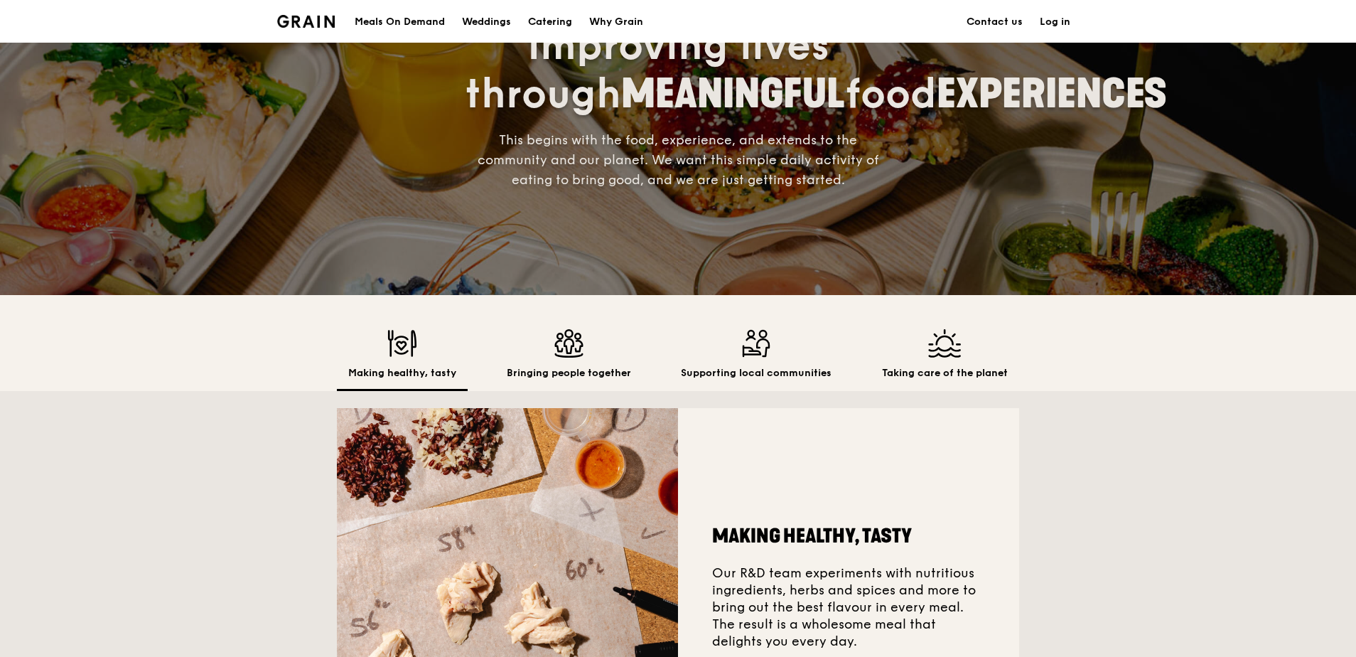
scroll to position [142, 0]
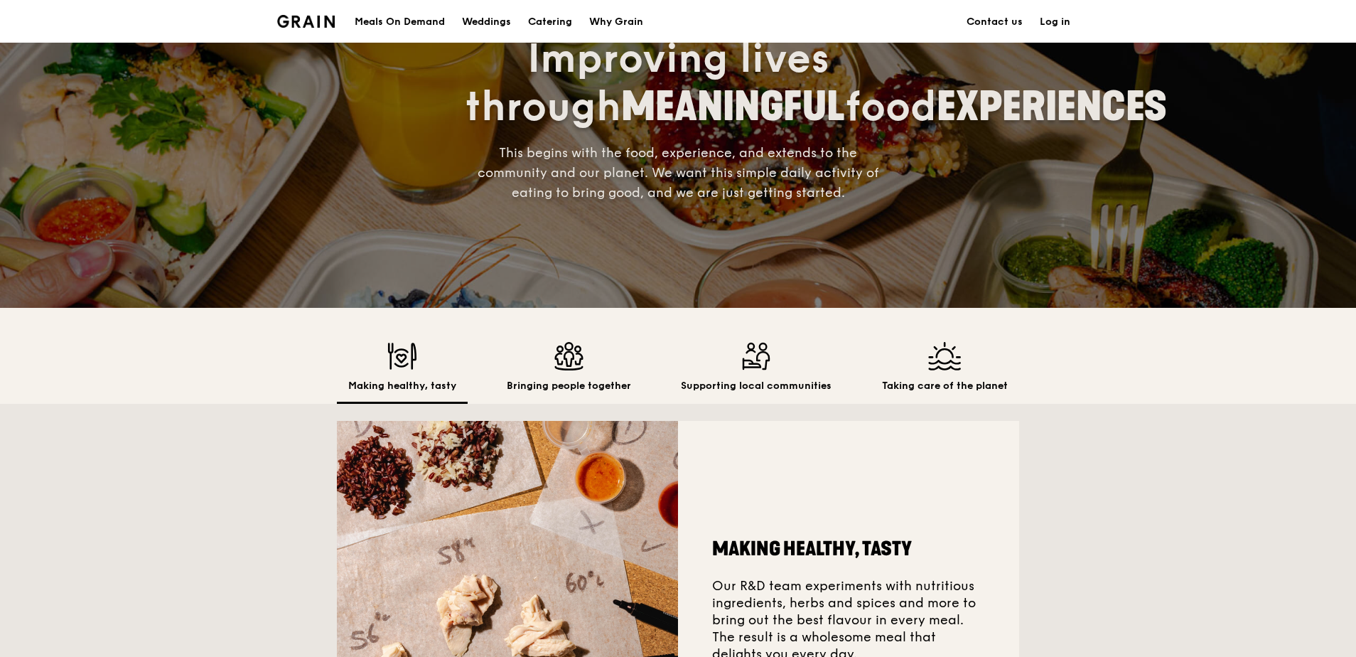
click at [577, 374] on div "Bringing people together" at bounding box center [568, 373] width 147 height 62
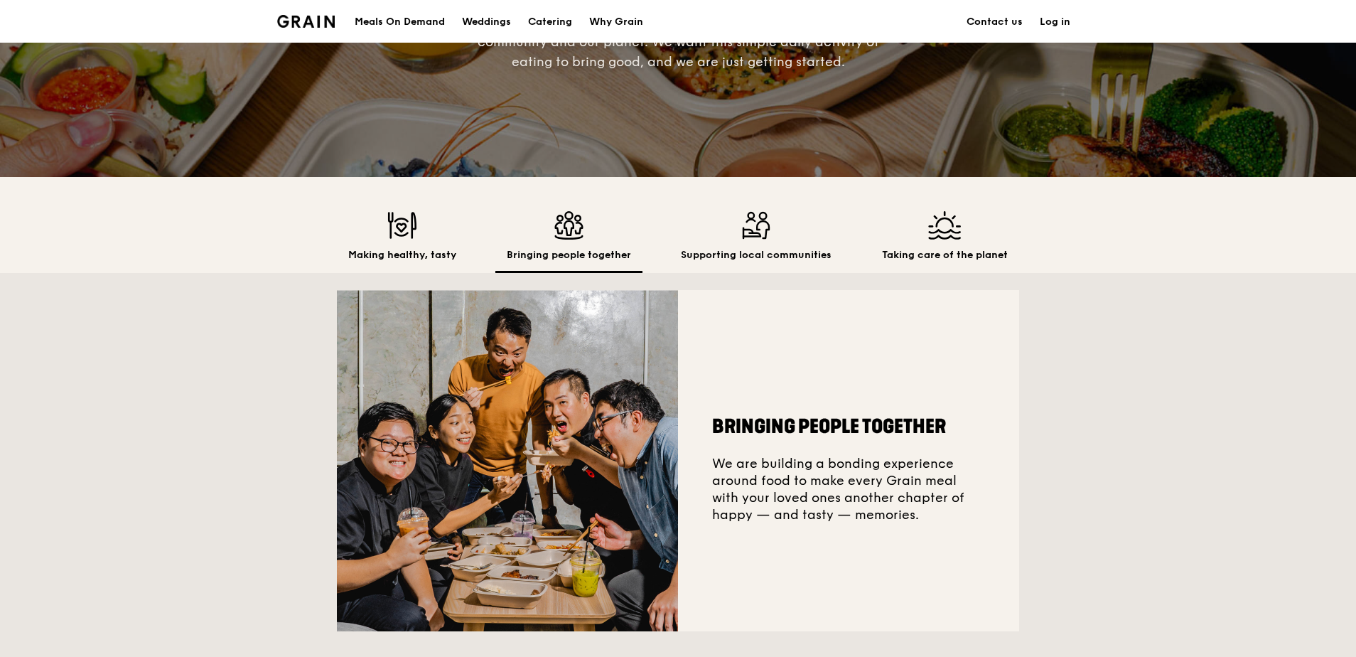
scroll to position [355, 0]
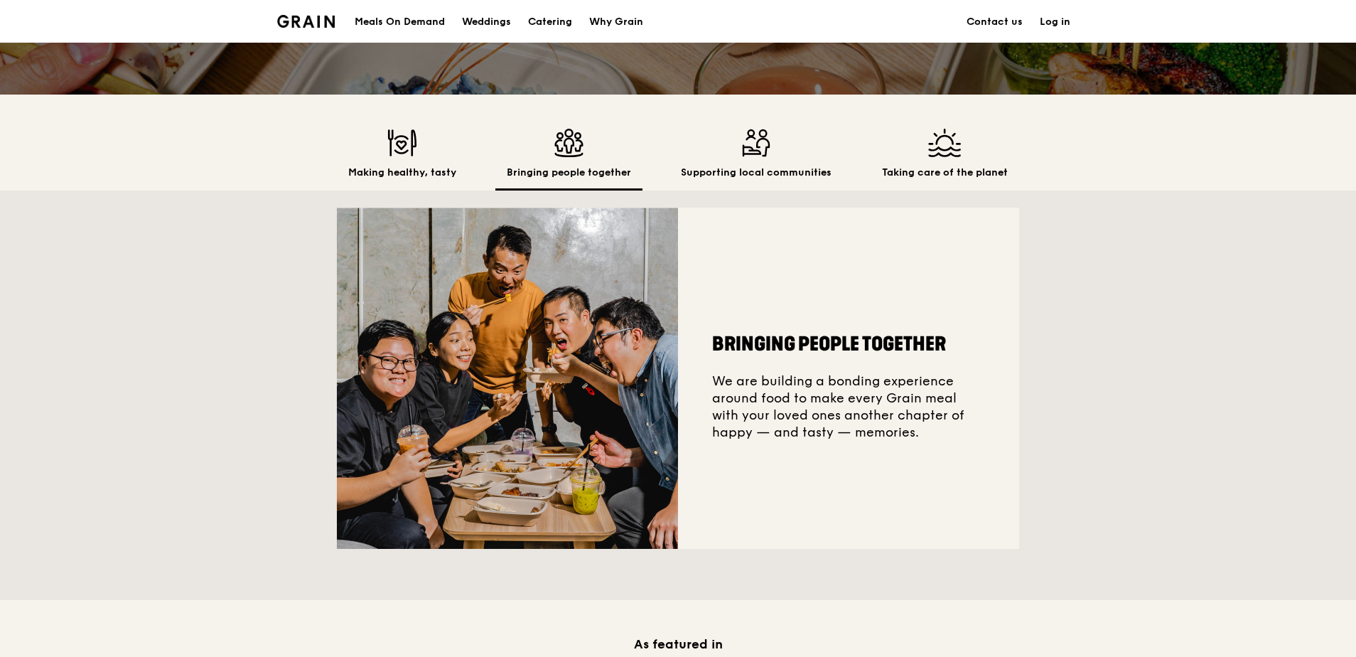
click at [761, 145] on img at bounding box center [756, 143] width 151 height 28
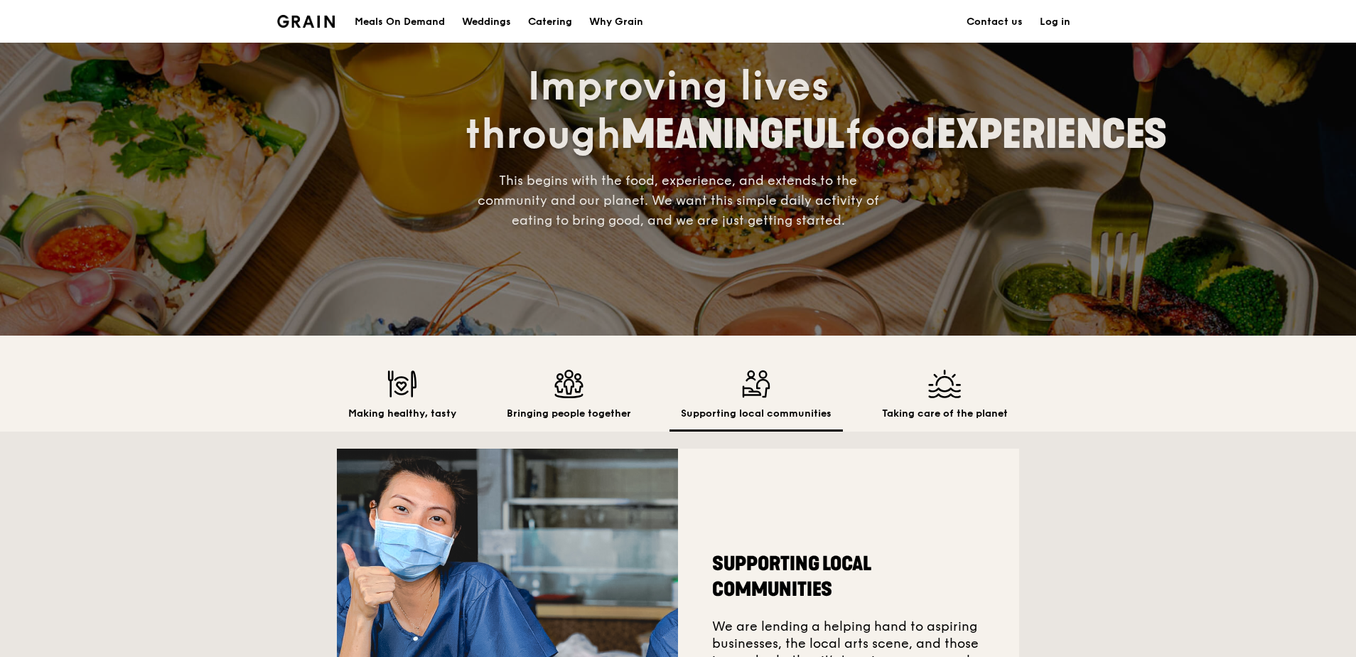
scroll to position [71, 0]
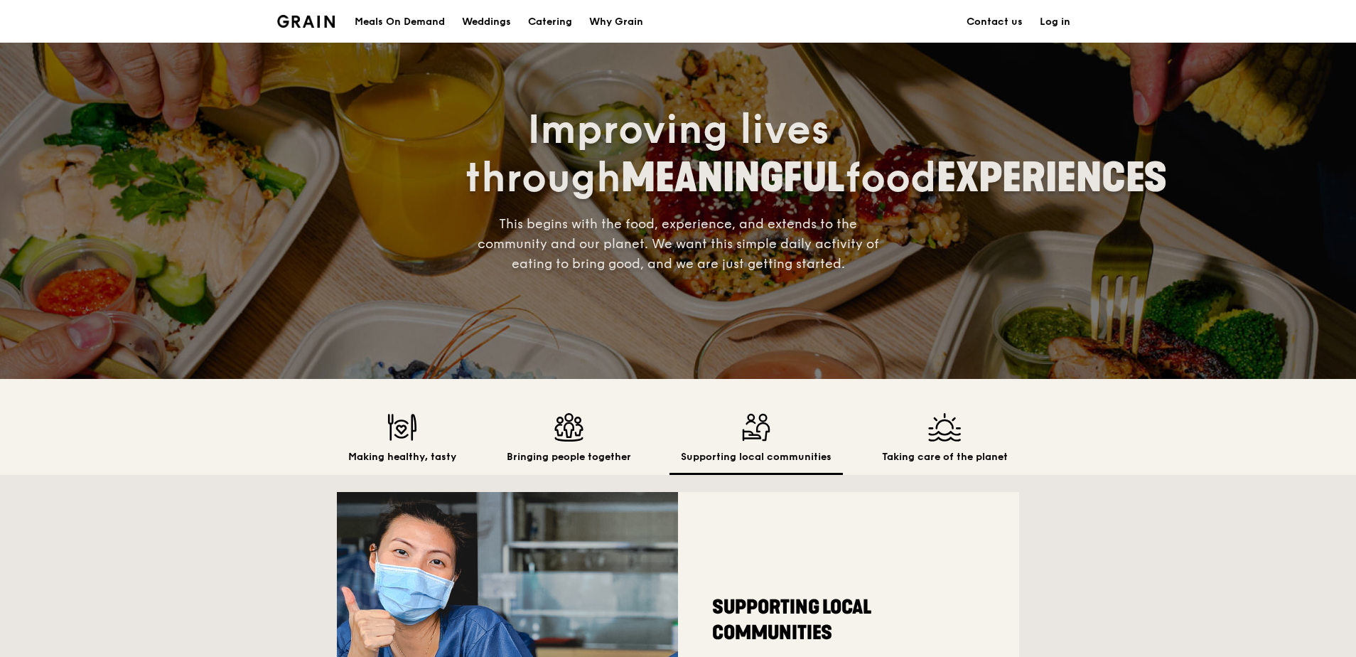
click at [967, 429] on img at bounding box center [945, 427] width 126 height 28
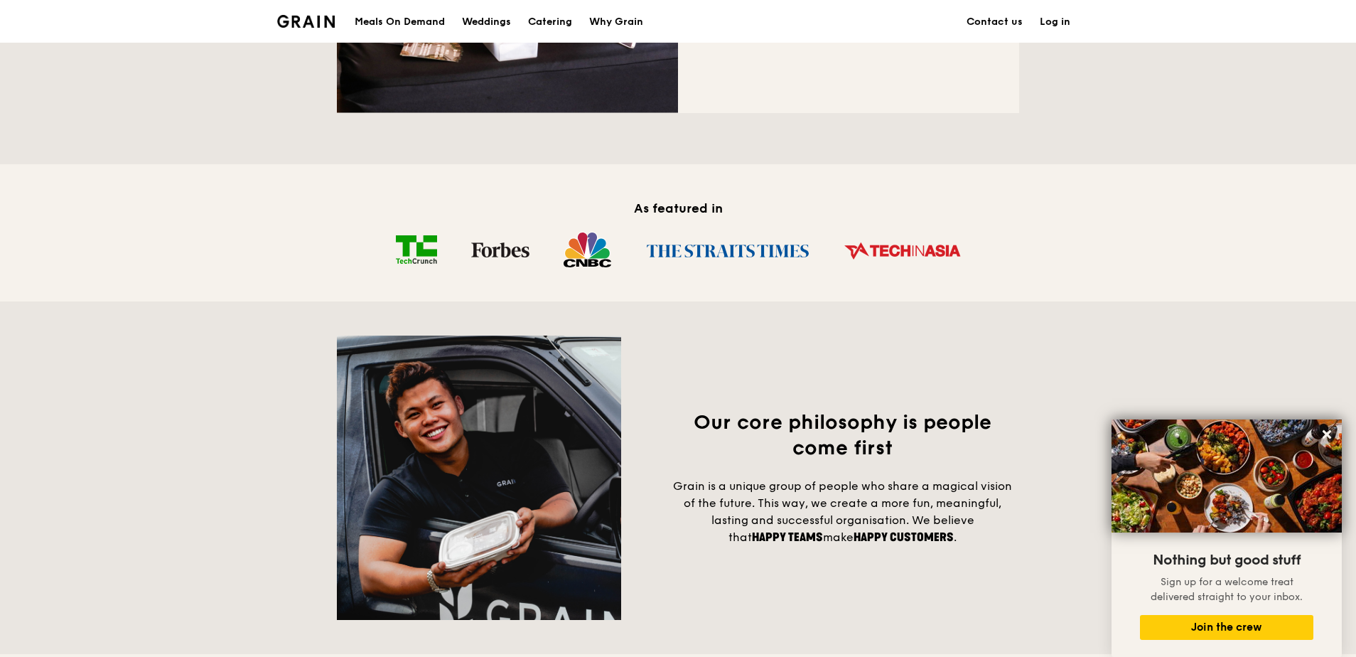
scroll to position [782, 0]
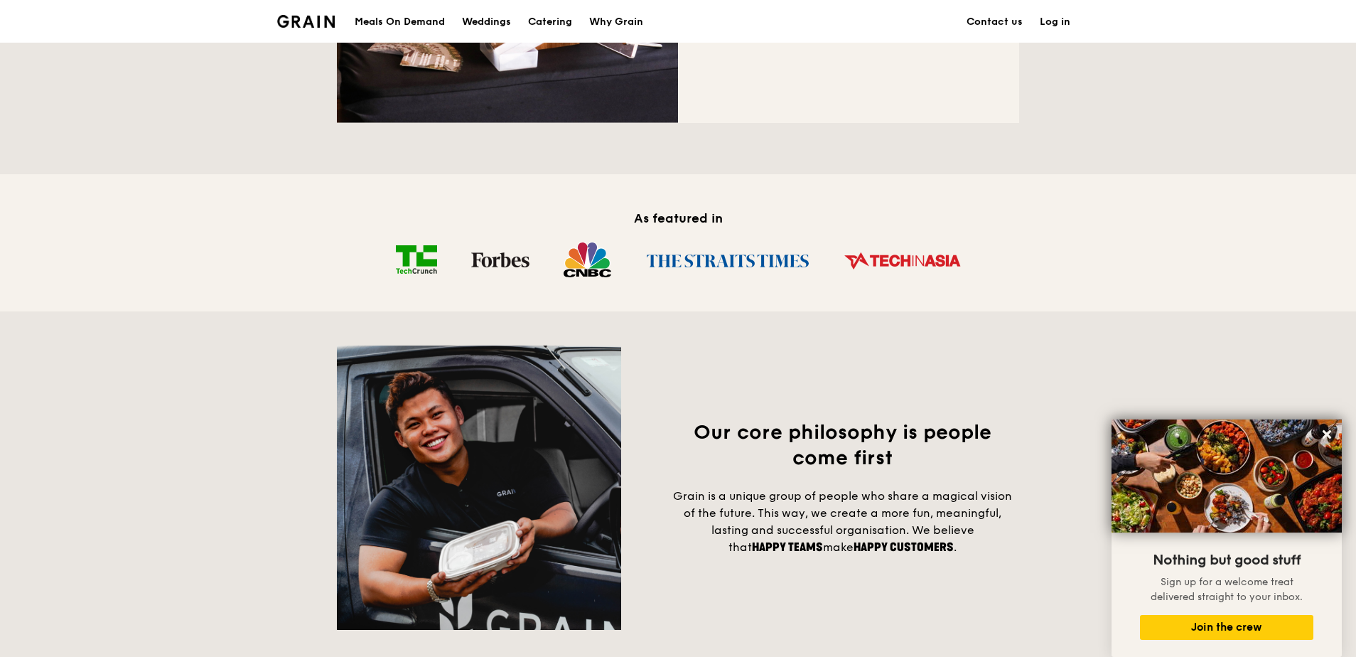
click at [419, 21] on div "Meals On Demand" at bounding box center [400, 22] width 90 height 43
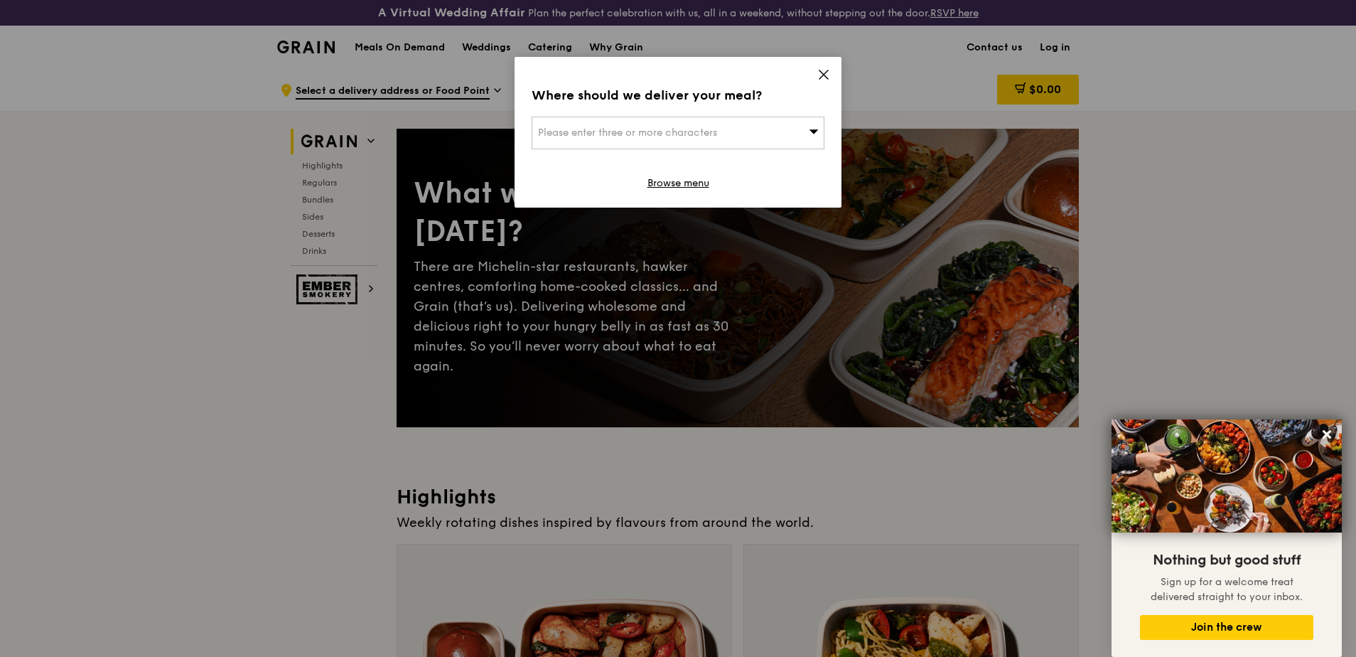
click at [825, 73] on icon at bounding box center [824, 74] width 9 height 9
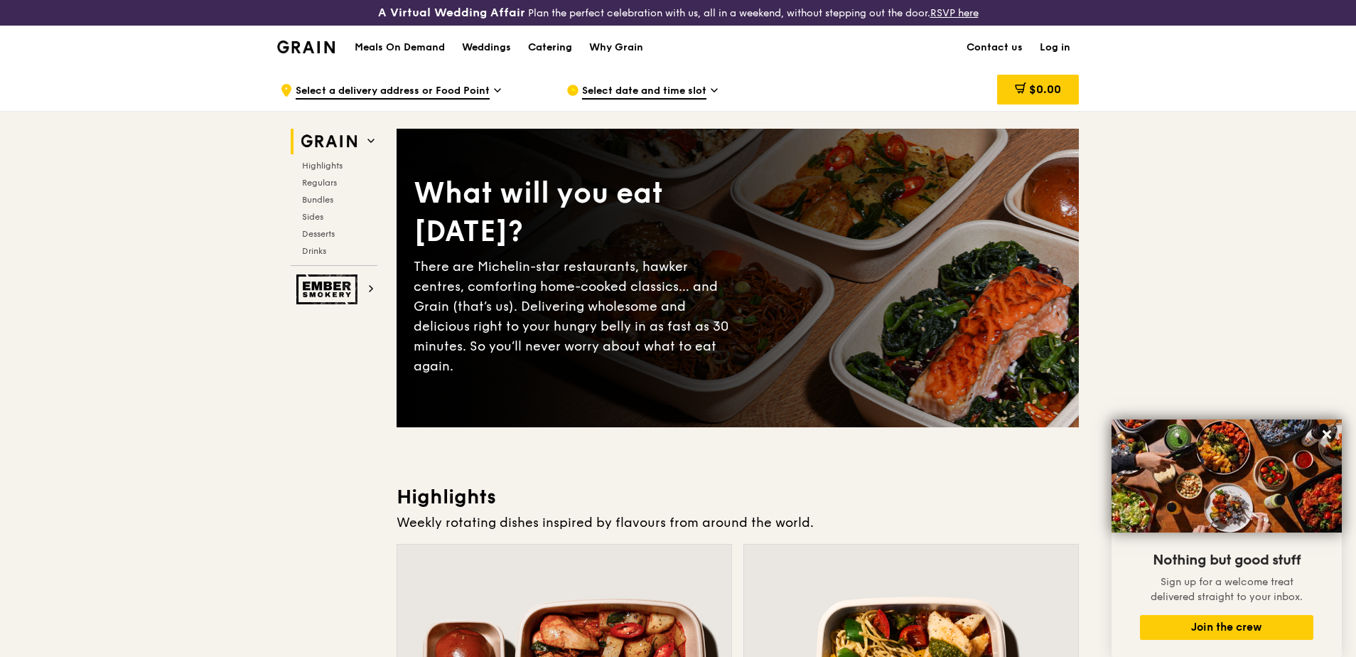
click at [542, 45] on div "Catering" at bounding box center [550, 47] width 44 height 43
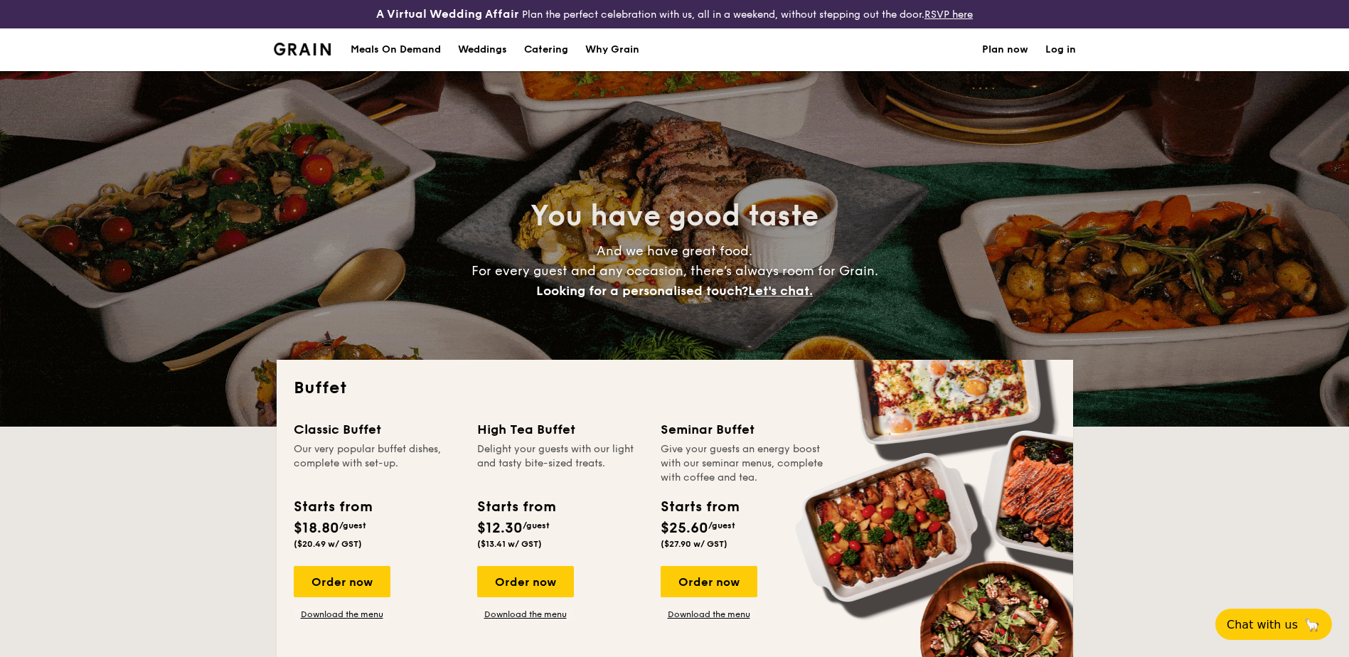
select select
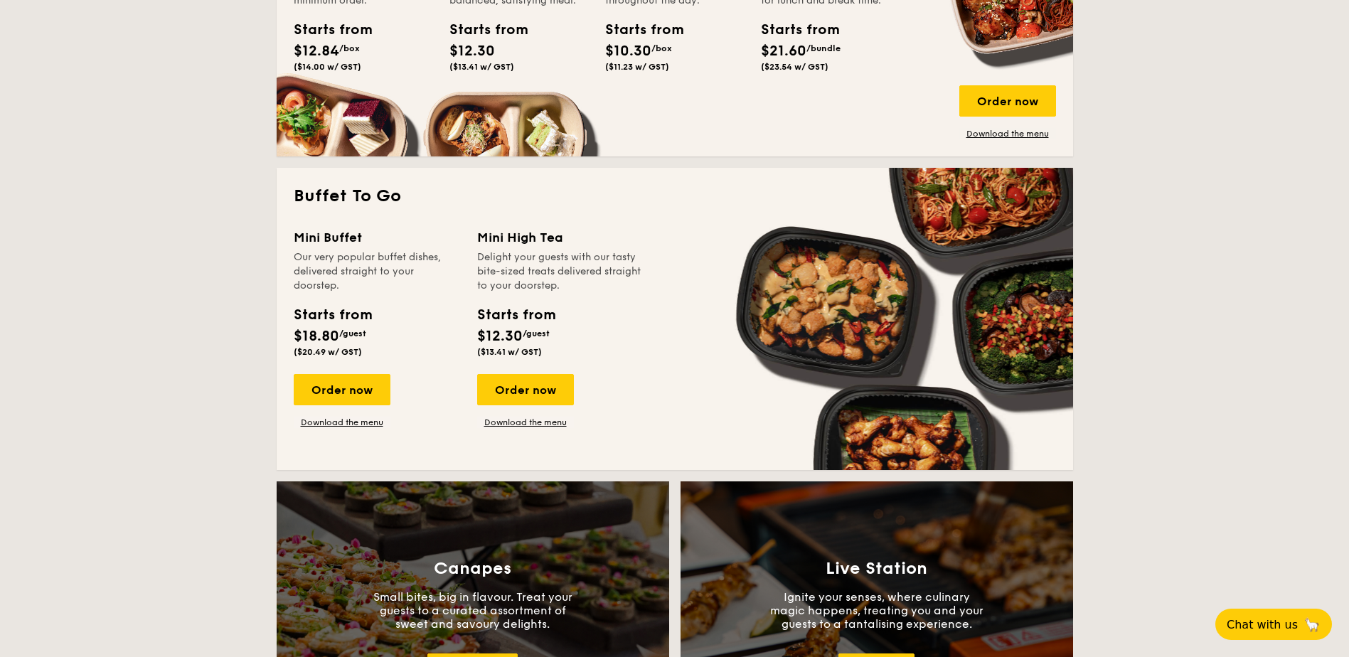
scroll to position [853, 0]
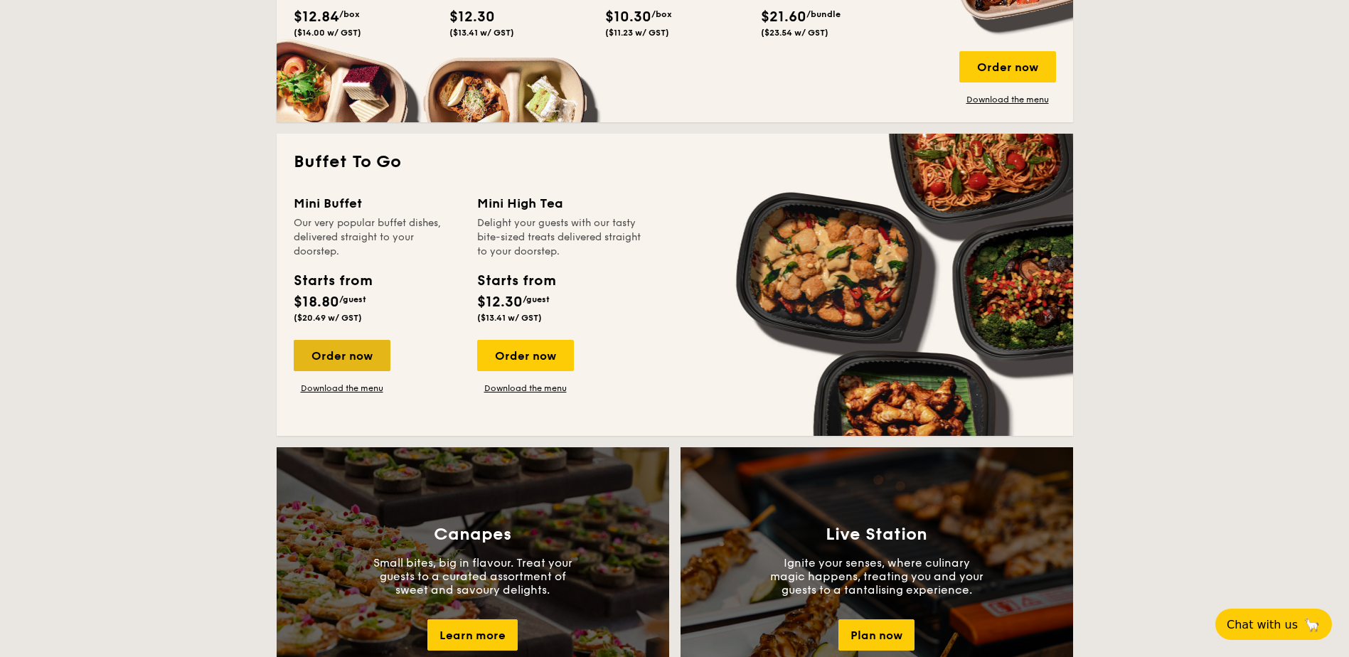
click at [355, 348] on div "Order now" at bounding box center [342, 355] width 97 height 31
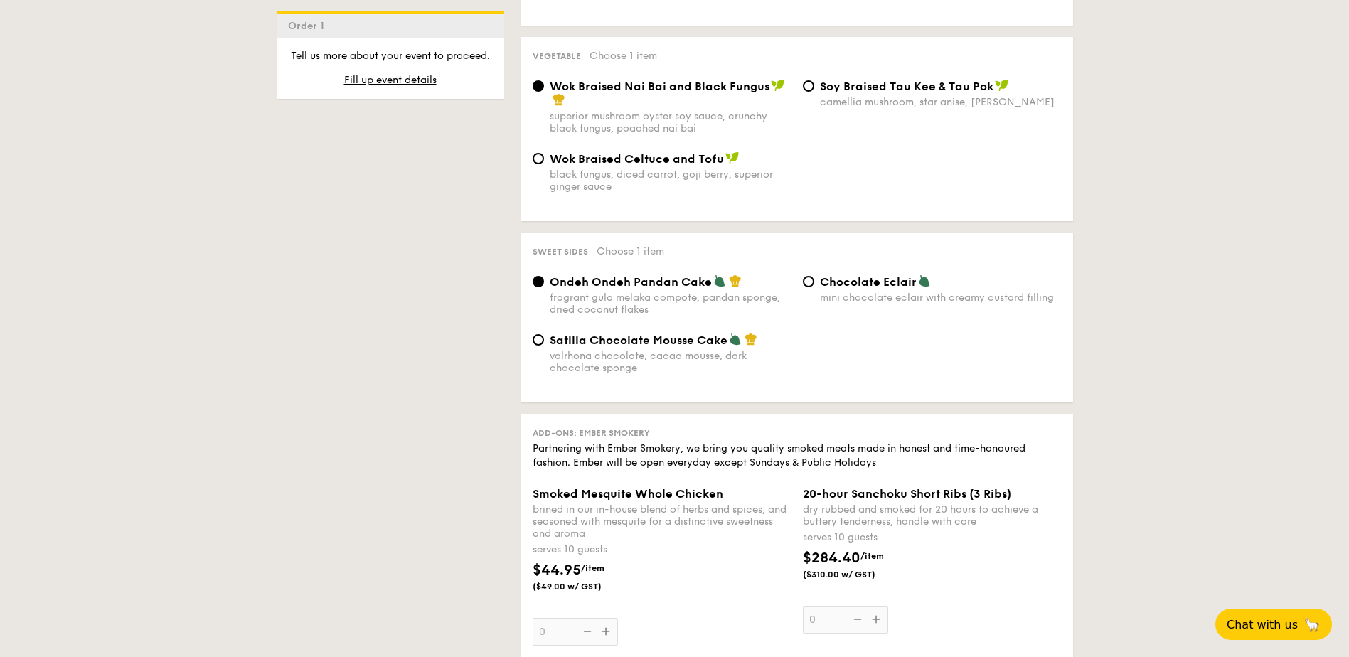
scroll to position [1137, 0]
